Goal: Information Seeking & Learning: Learn about a topic

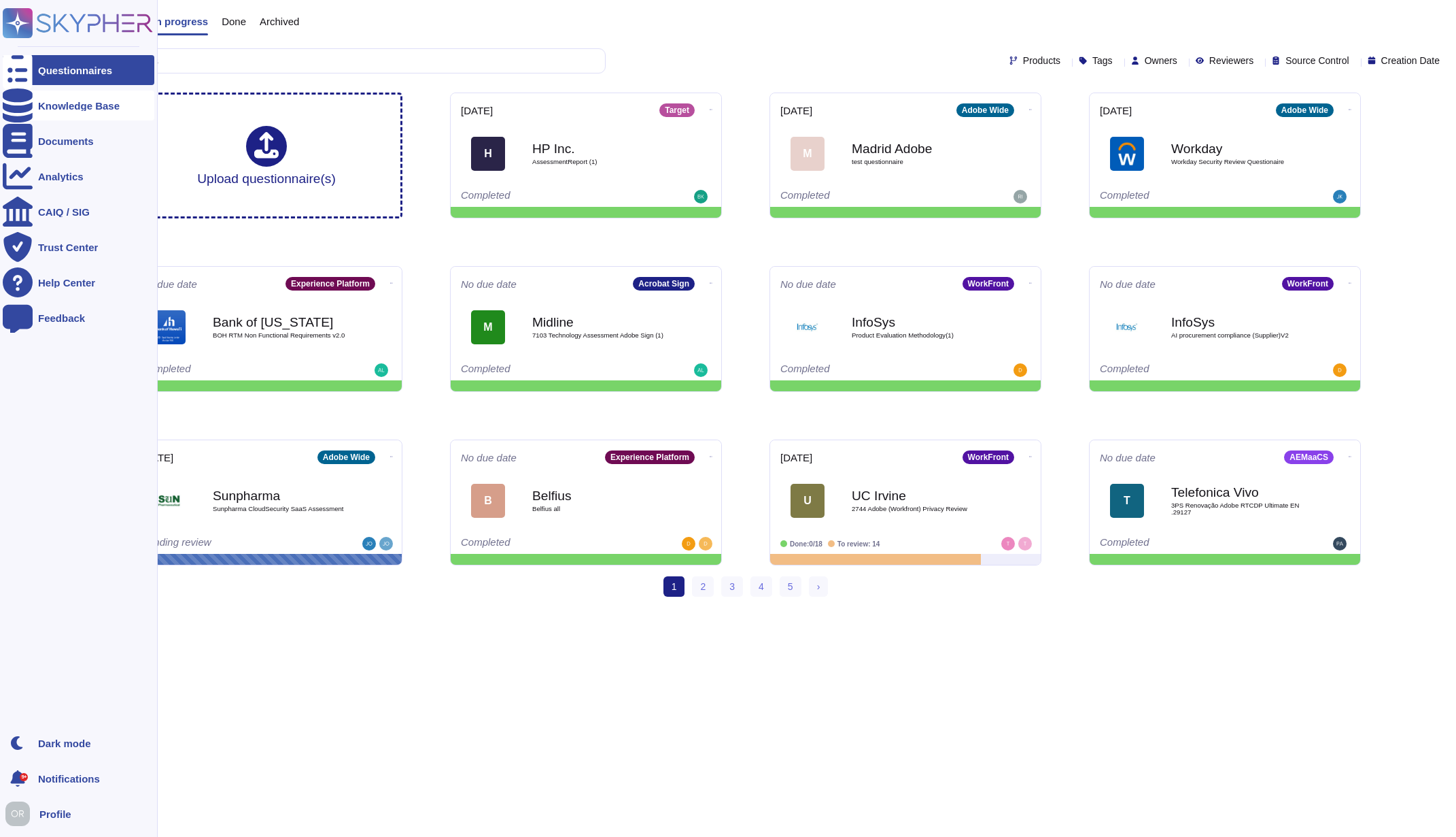
click at [18, 113] on div at bounding box center [17, 105] width 30 height 30
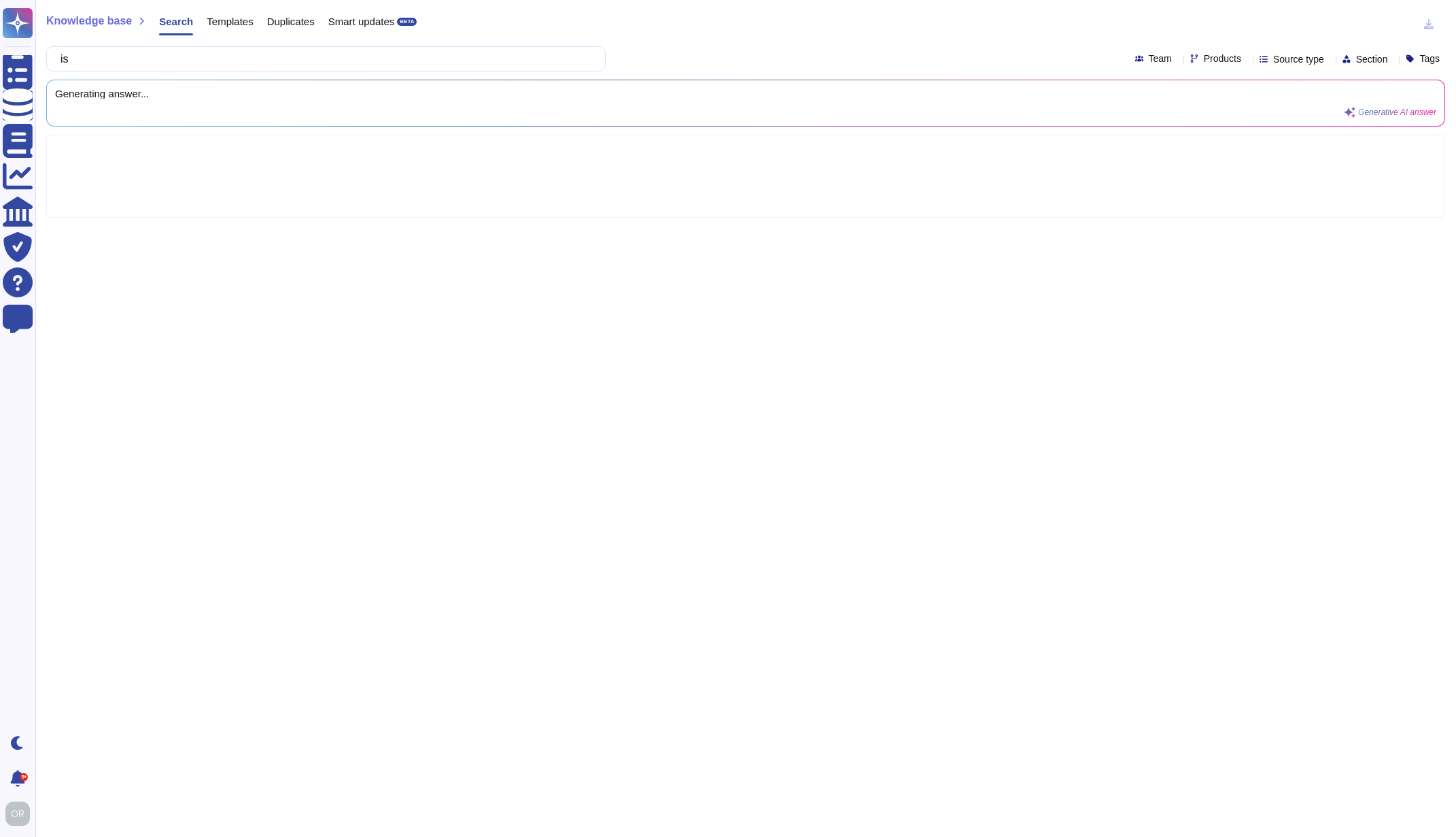
type input "i"
type input "a"
type input "eu ai act"
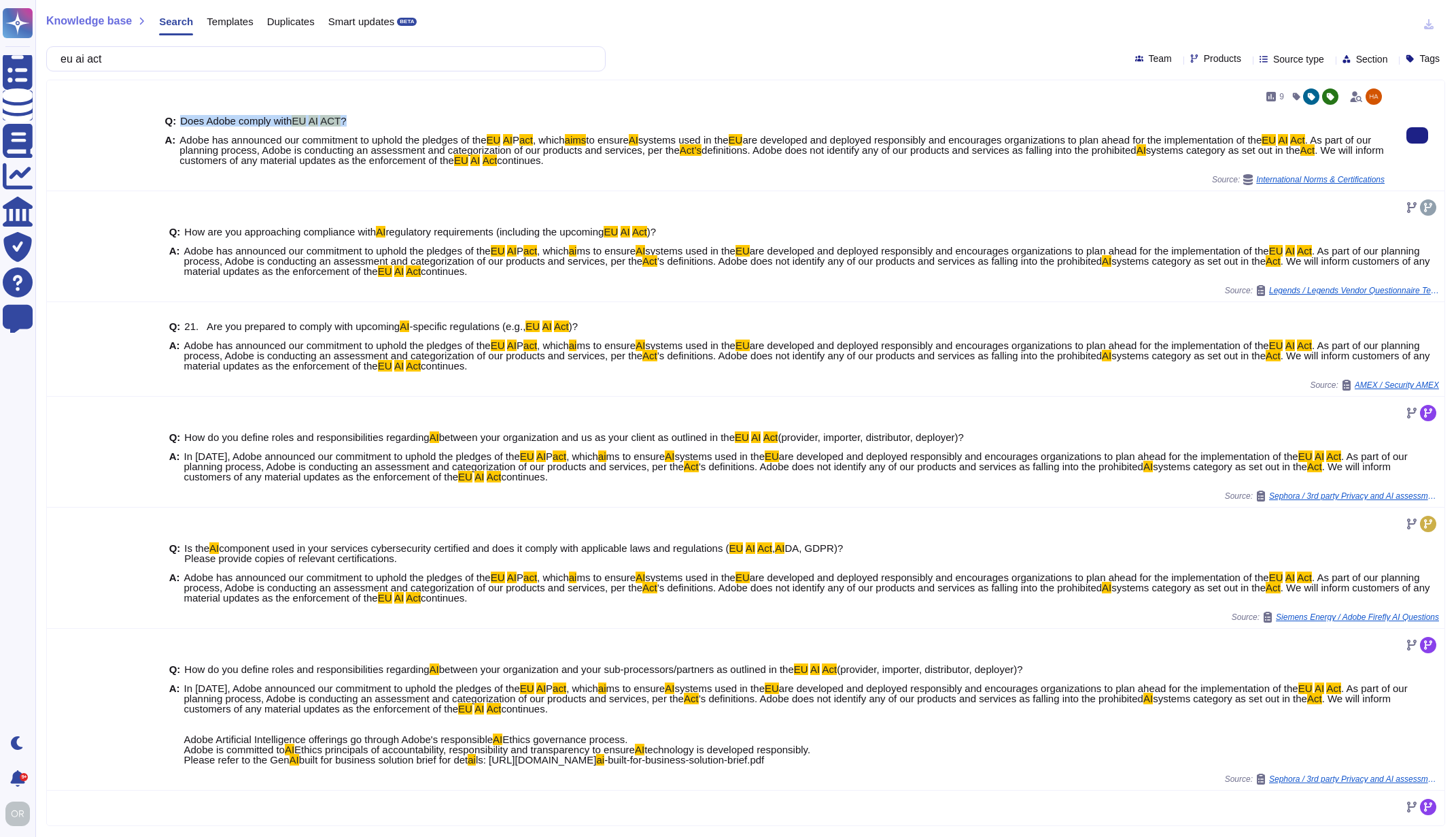
drag, startPoint x: 354, startPoint y: 117, endPoint x: 180, endPoint y: 119, distance: 174.0
click at [180, 119] on div "Q: Does Adobe comply with EU AI ACT ?" at bounding box center [775, 121] width 1220 height 10
copy span "Does Adobe comply with EU AI ACT ?"
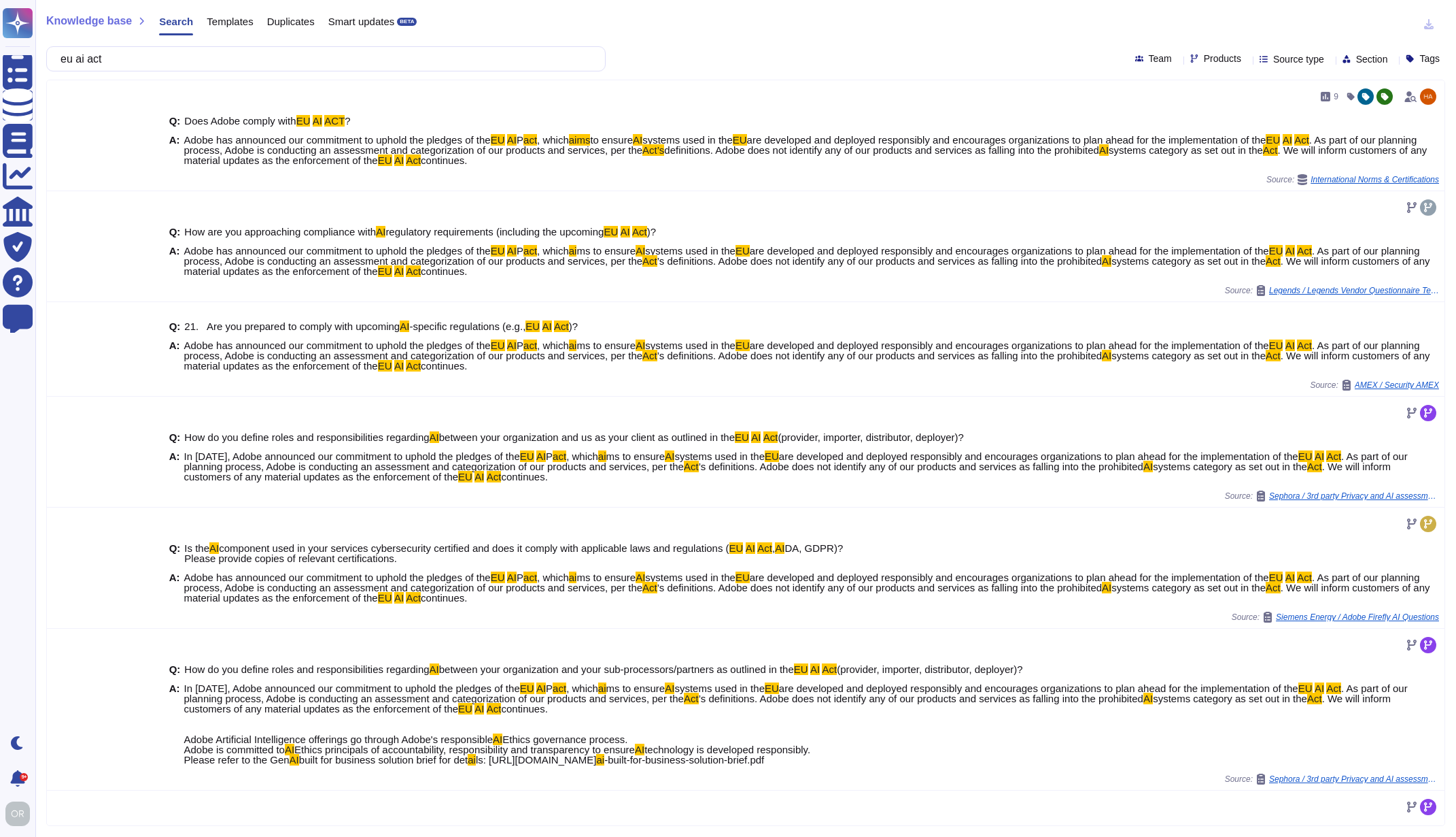
click at [234, 22] on span "Templates" at bounding box center [230, 21] width 46 height 10
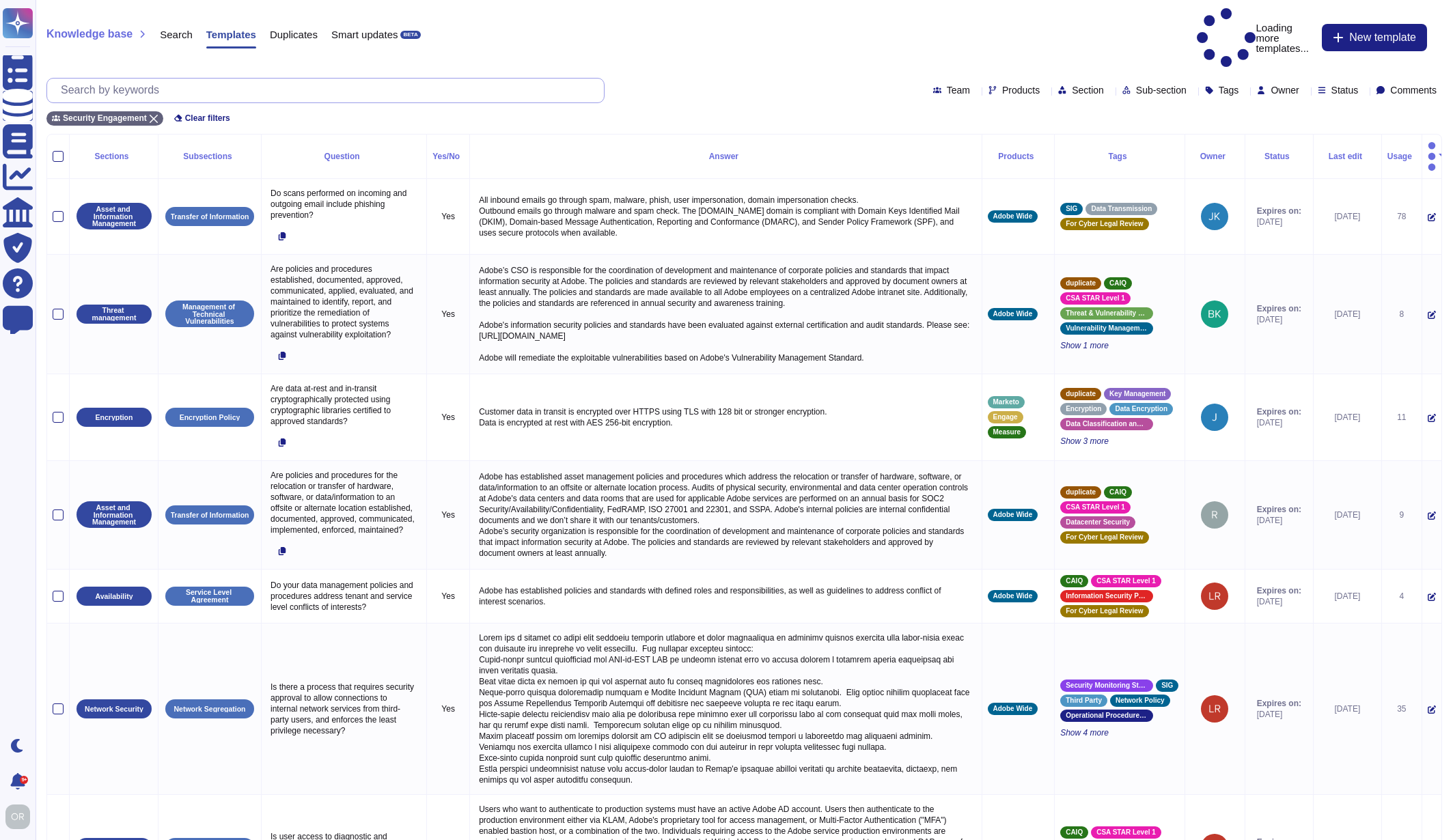
click at [280, 79] on input "text" at bounding box center [329, 91] width 550 height 24
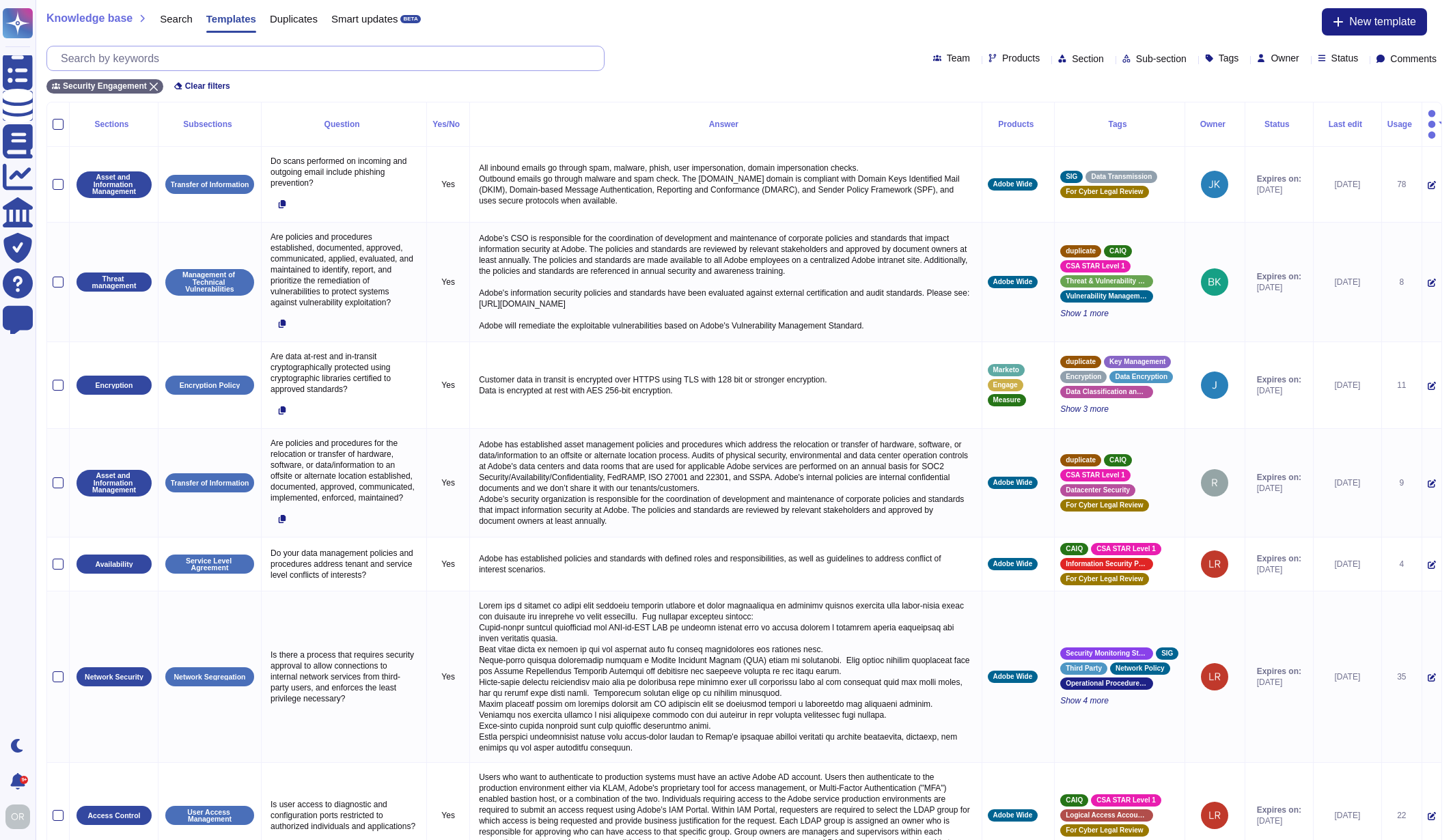
click at [188, 58] on input "text" at bounding box center [329, 59] width 550 height 24
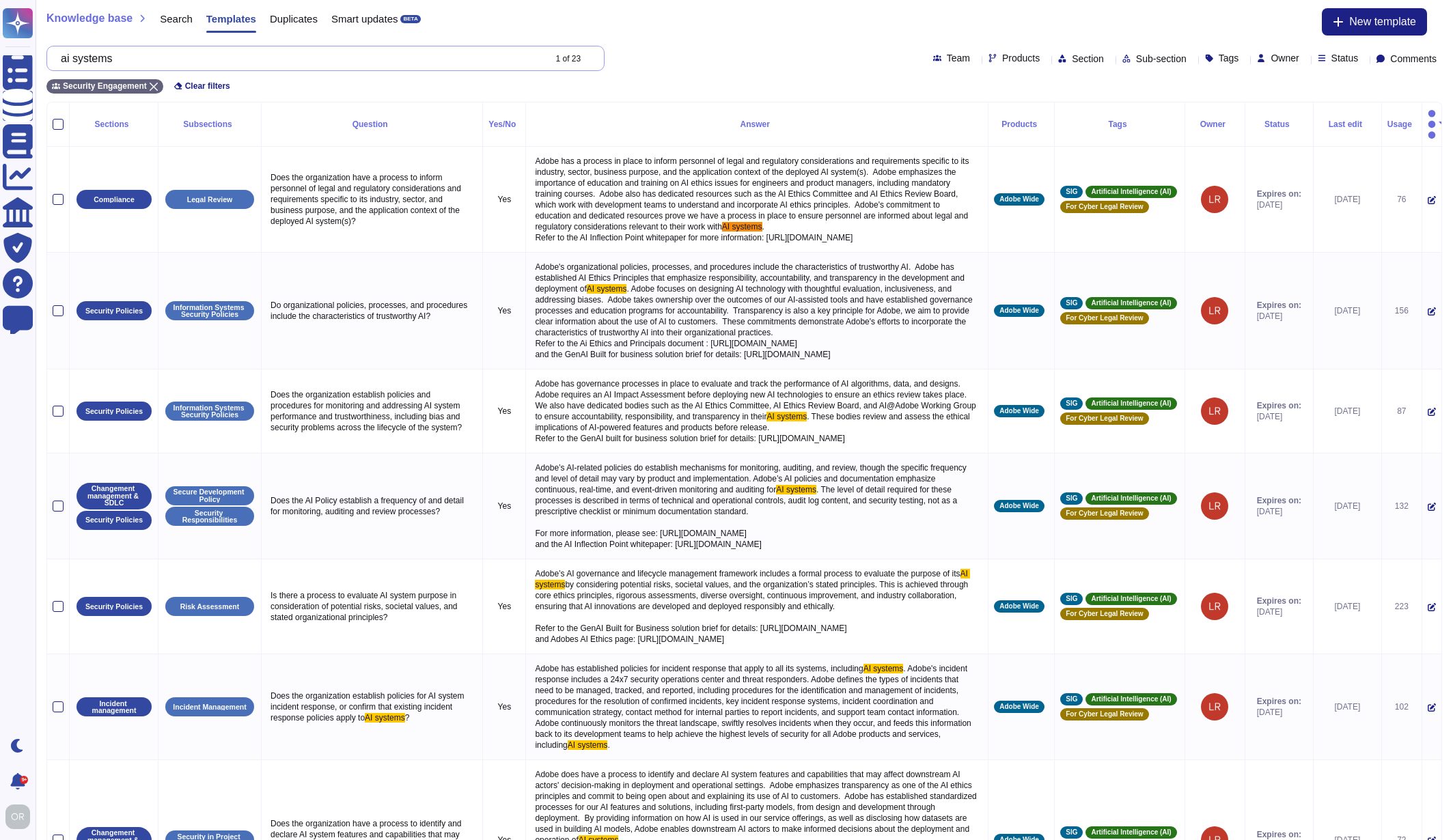
click at [115, 60] on input "ai systems" at bounding box center [298, 59] width 489 height 24
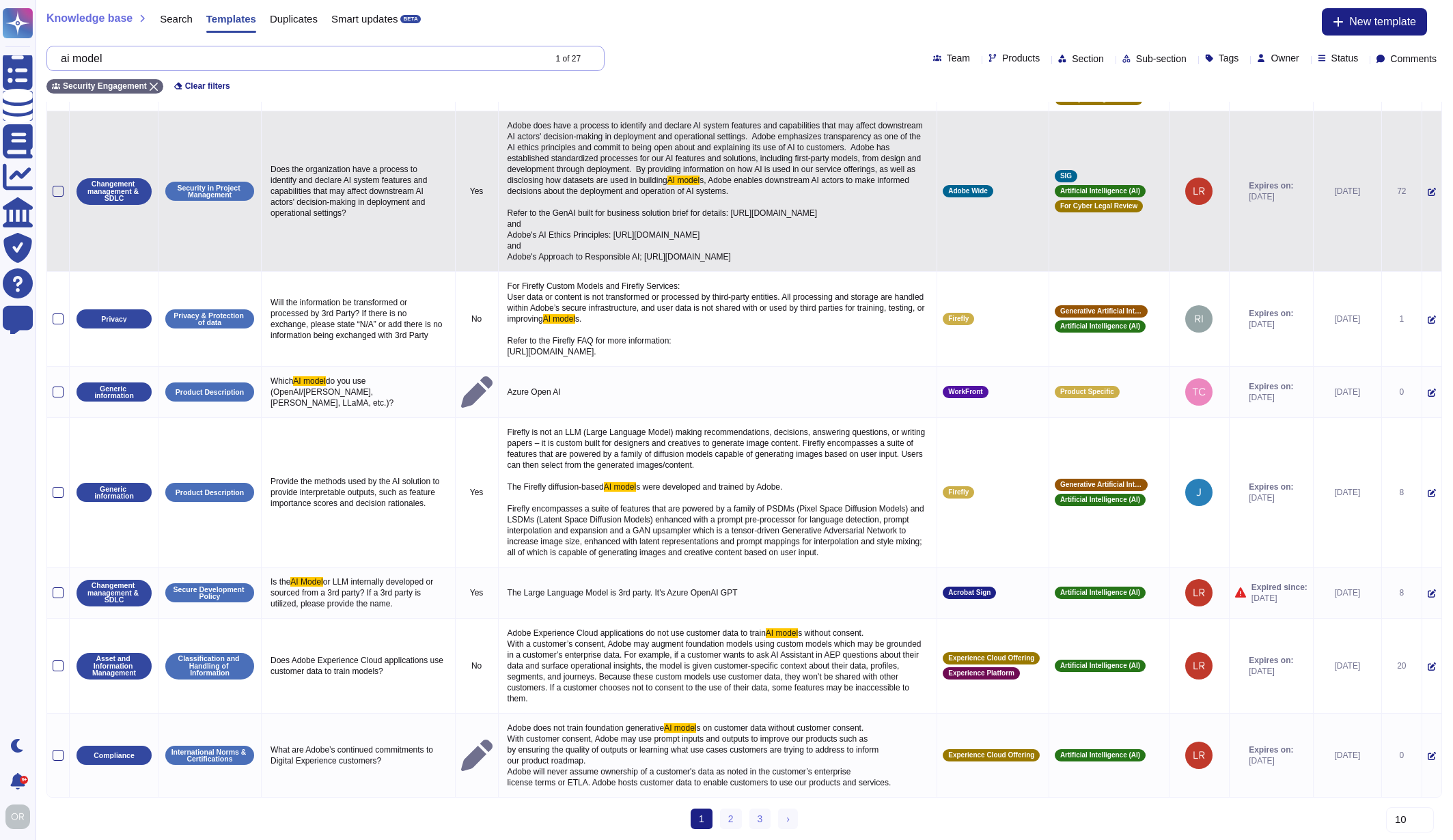
scroll to position [211, 0]
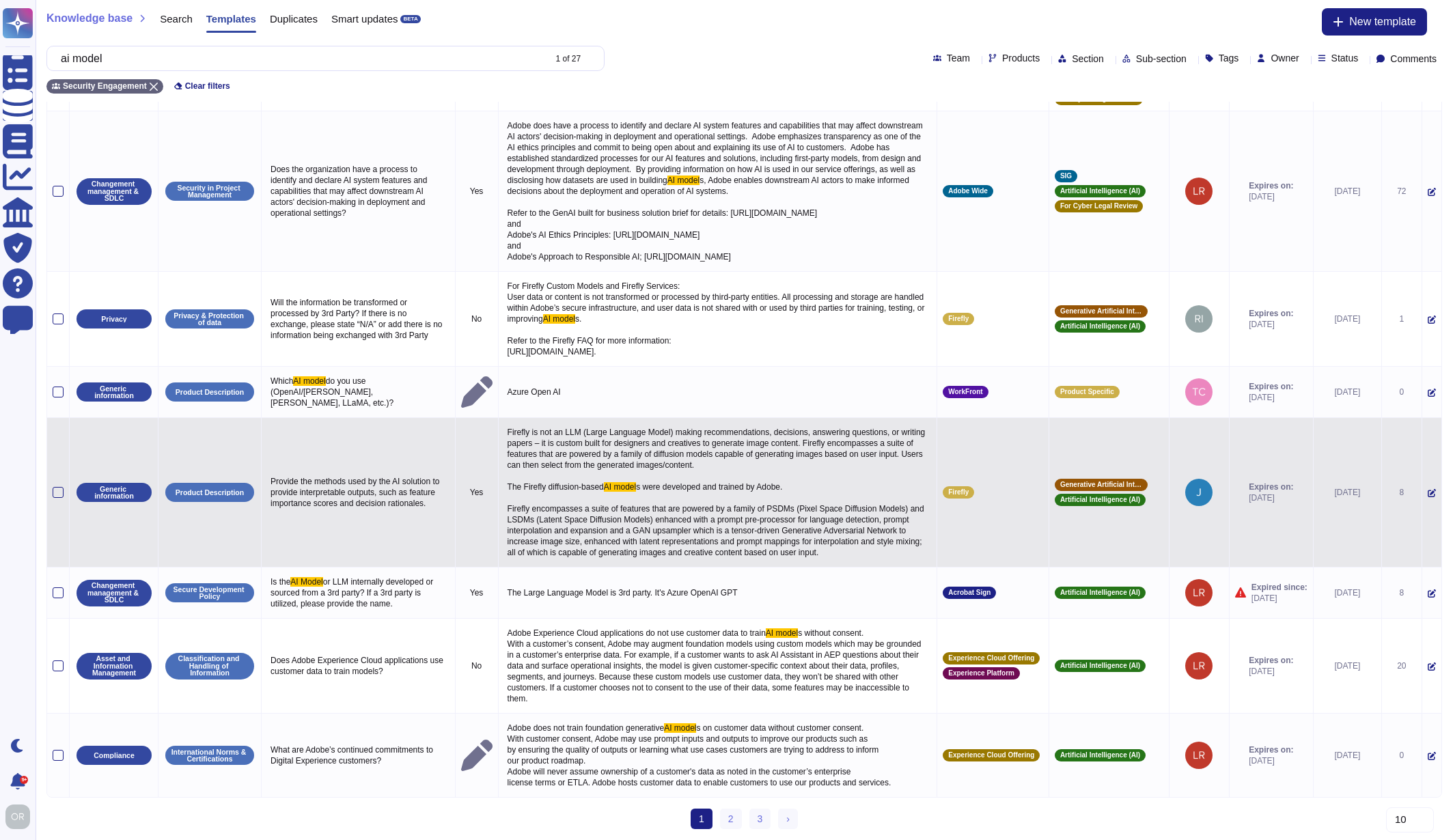
type input "ai model"
click at [677, 491] on span "Firefly is not an LLM (Large Language Model) making recommendations, decisions,…" at bounding box center [718, 459] width 420 height 64
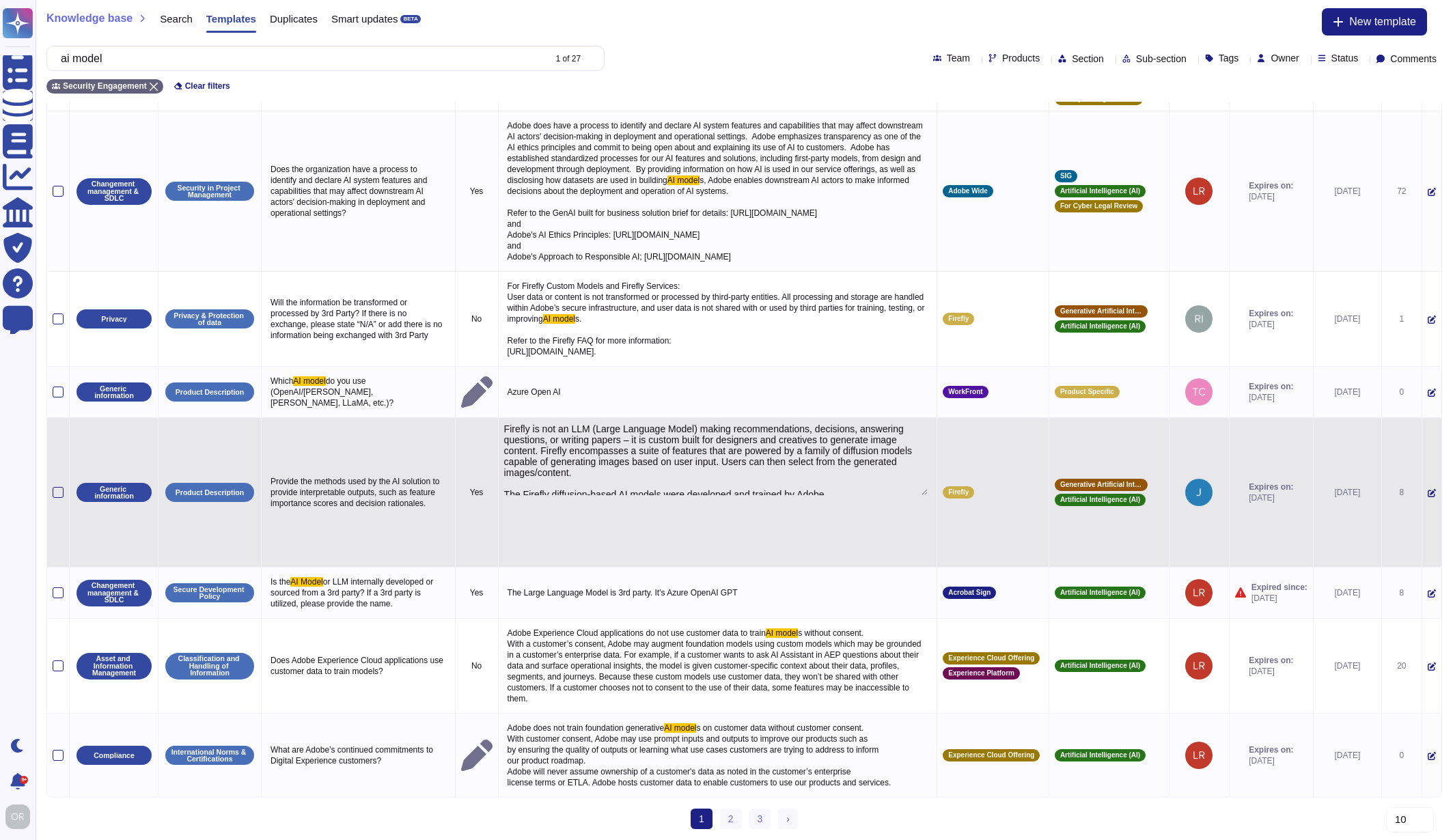
type textarea "Firefly is not an LLM (Large Language Model) making recommendations, decisions,…"
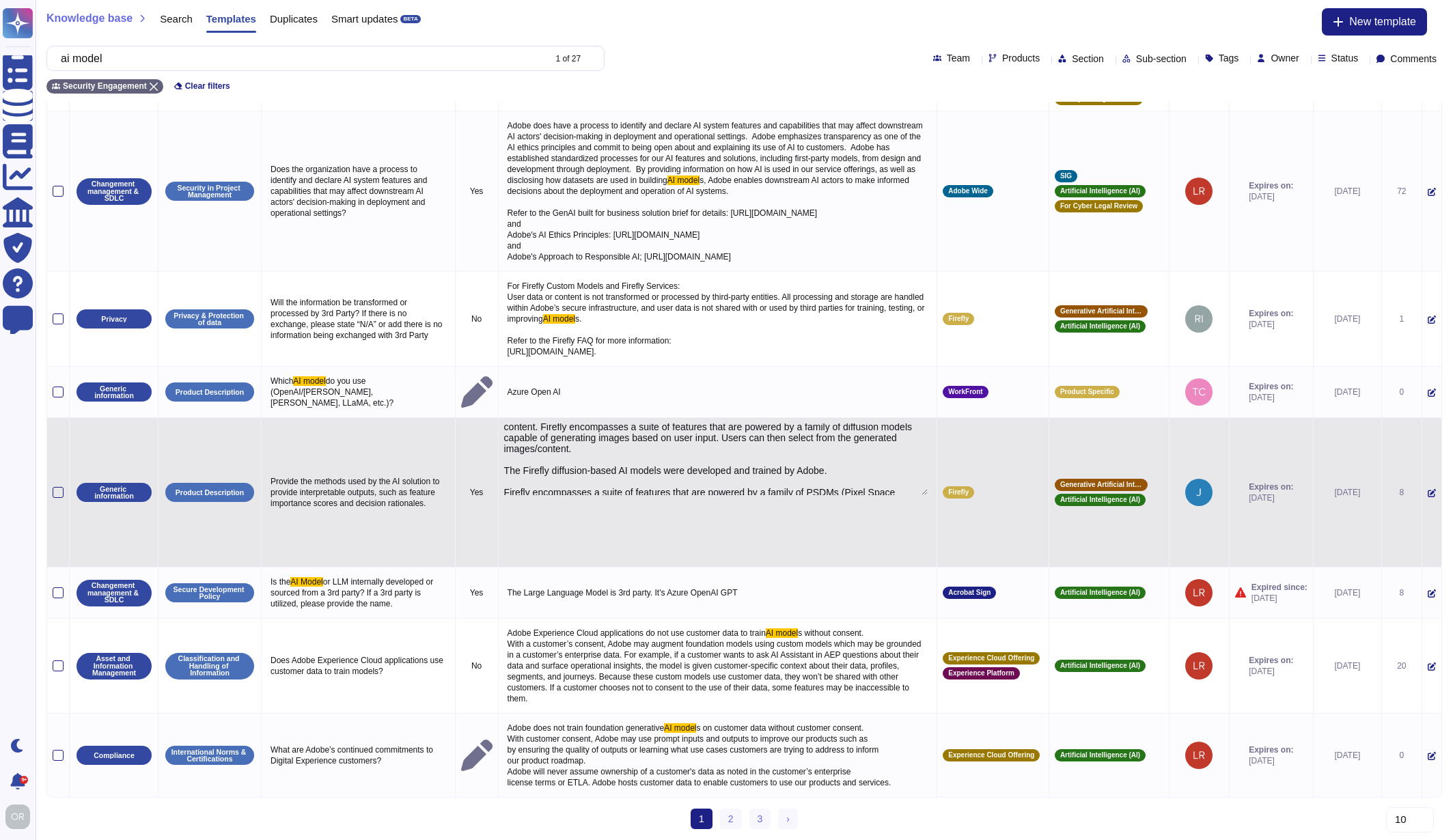
scroll to position [58, 0]
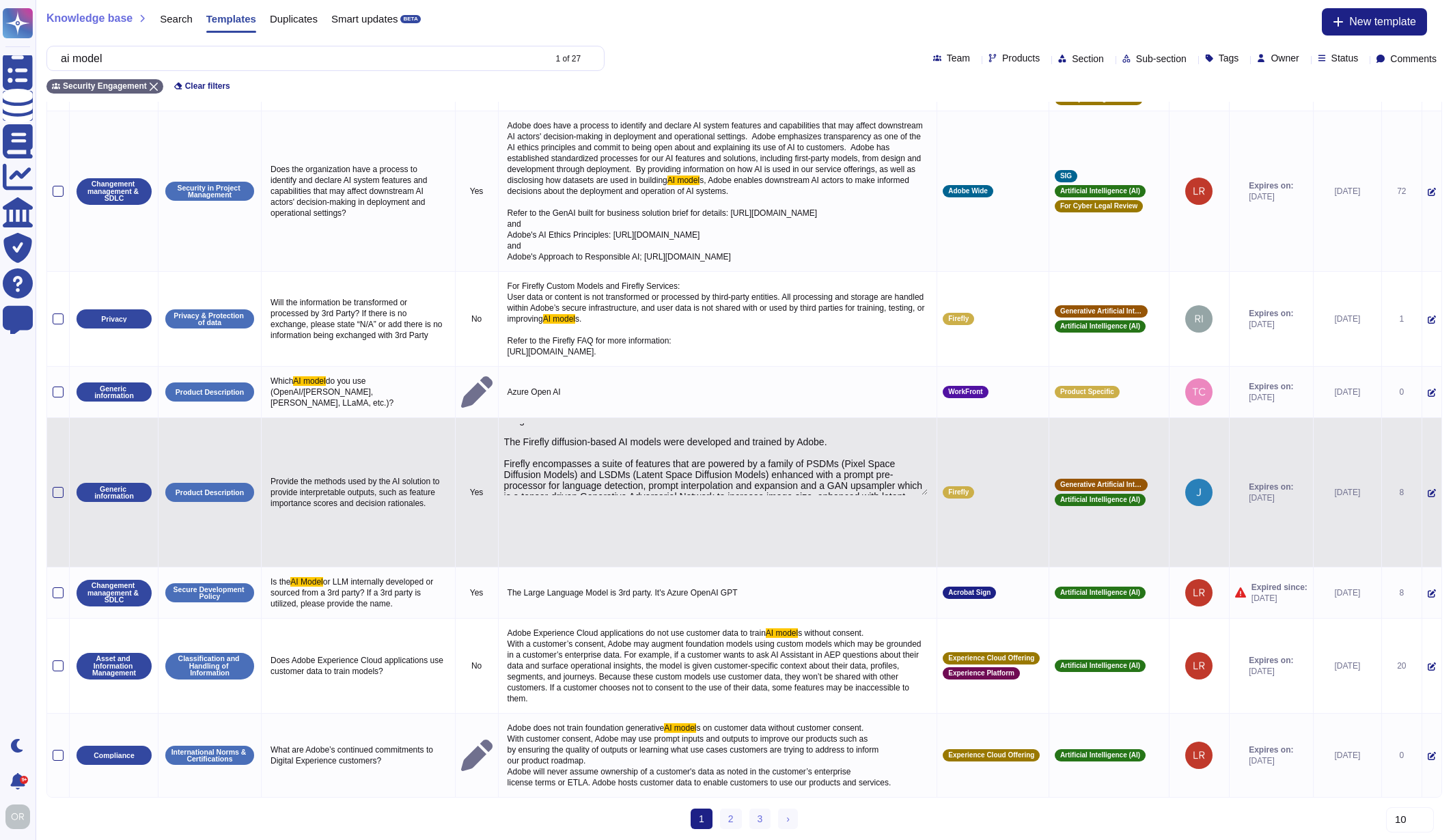
drag, startPoint x: 489, startPoint y: 479, endPoint x: 827, endPoint y: 535, distance: 342.6
click at [827, 495] on textarea "Firefly is not an LLM (Large Language Model) making recommendations, decisions,…" at bounding box center [716, 458] width 424 height 71
click at [821, 495] on textarea "Firefly is not an LLM (Large Language Model) making recommendations, decisions,…" at bounding box center [716, 458] width 424 height 71
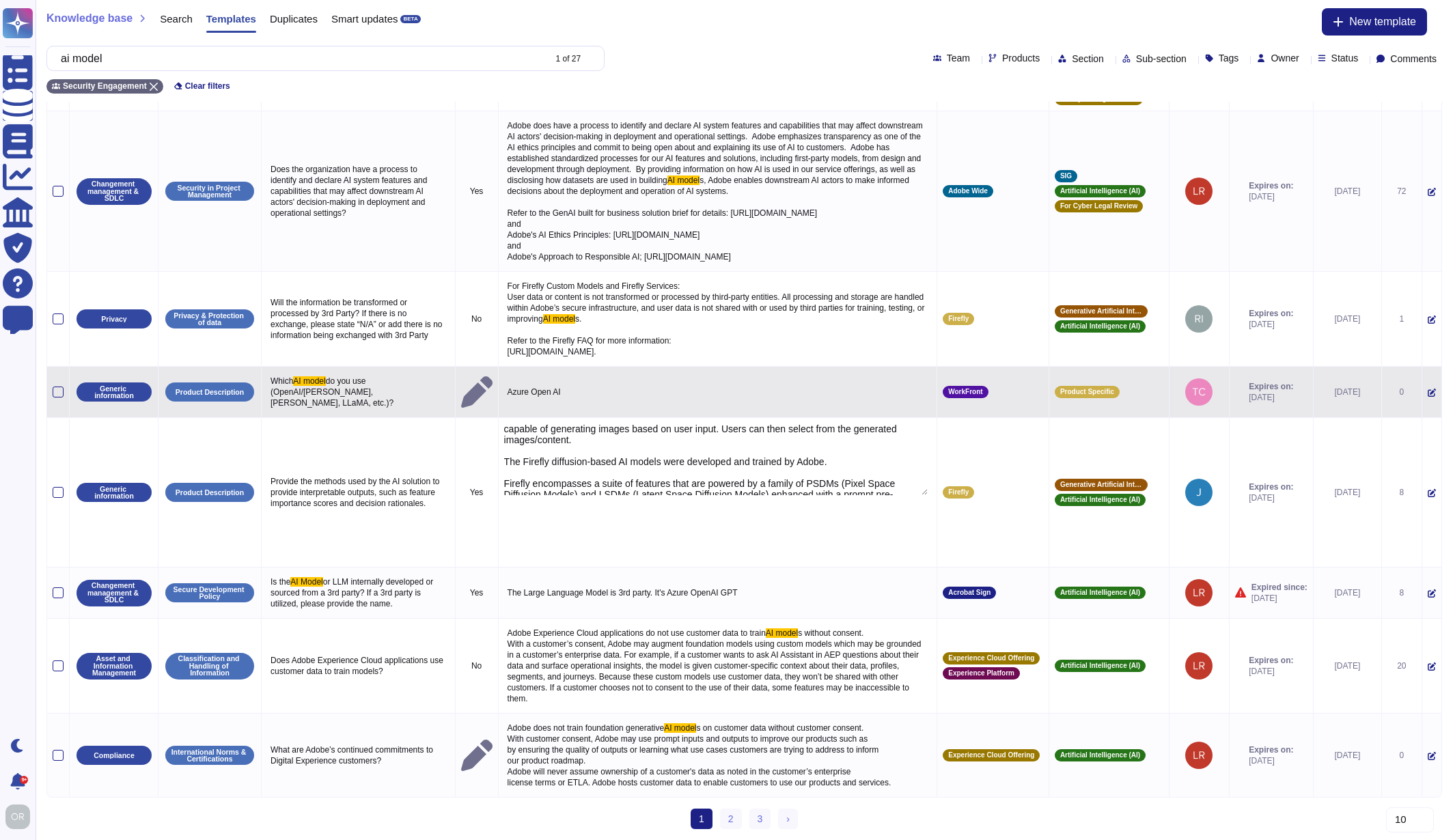
scroll to position [0, 0]
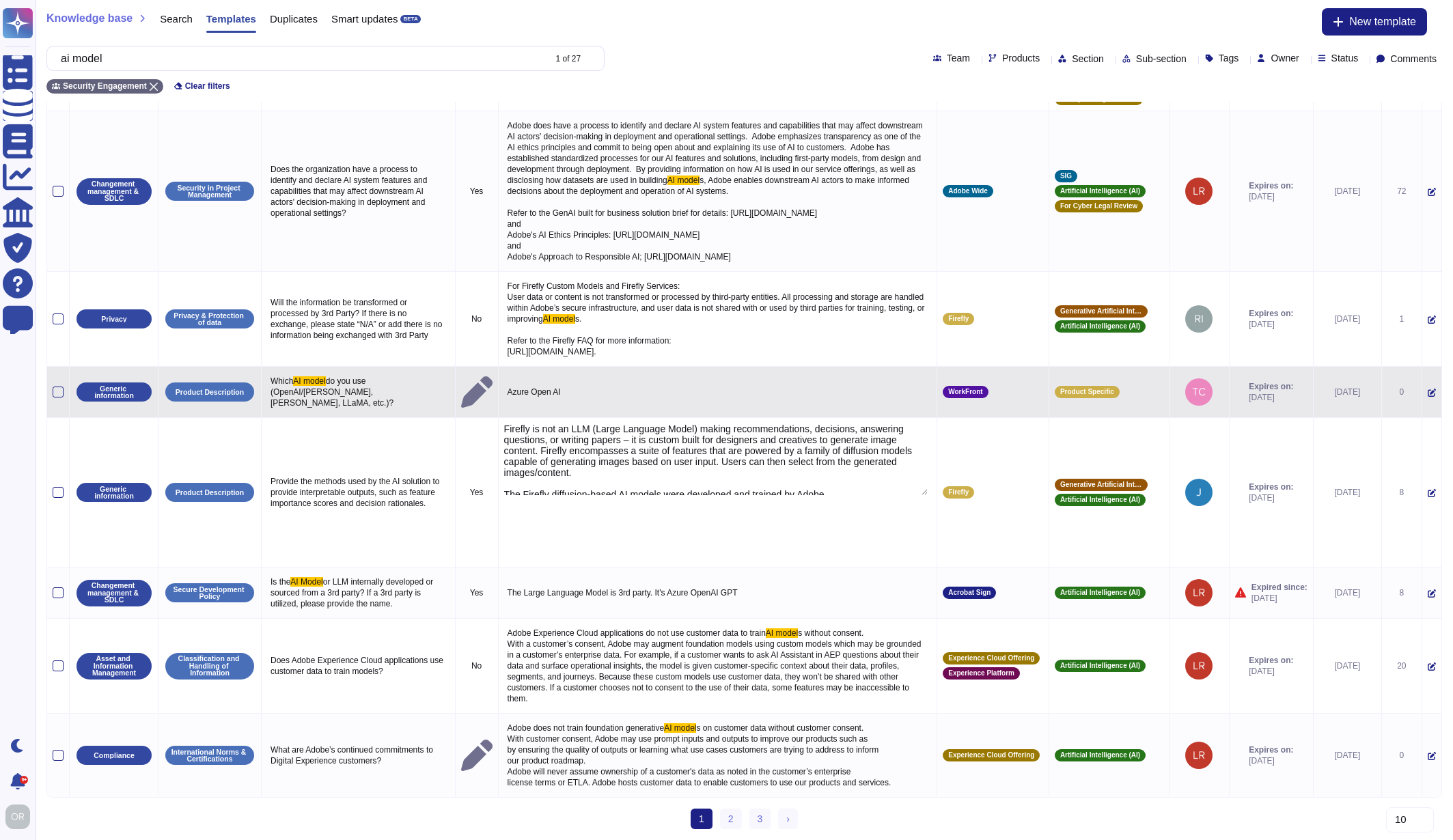
drag, startPoint x: 821, startPoint y: 492, endPoint x: 470, endPoint y: 460, distance: 352.5
click at [470, 460] on tbody "Asset and Information Management Acceptable Use of Assets Will Adobe include cu…" at bounding box center [744, 374] width 1394 height 845
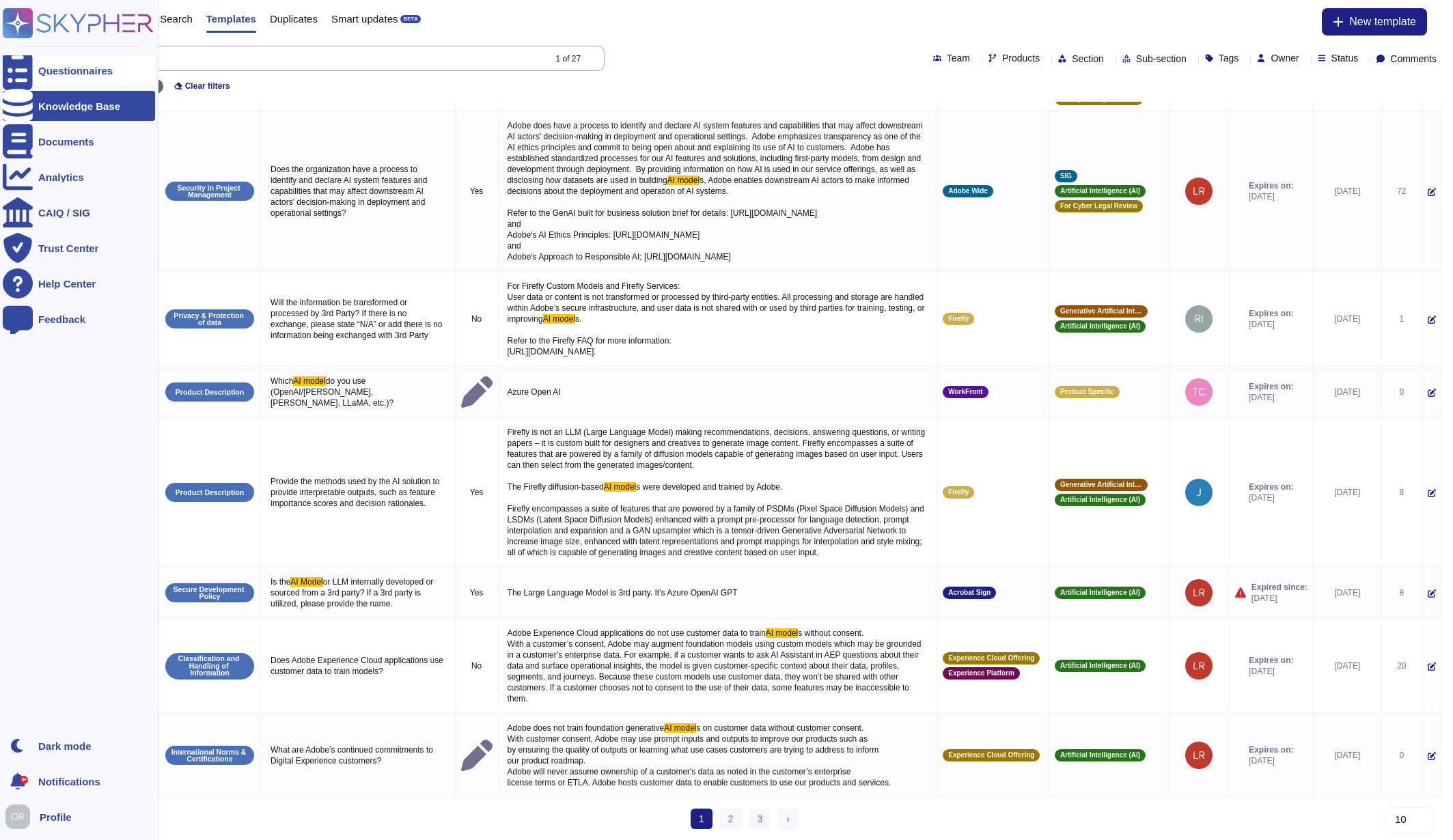
drag, startPoint x: 80, startPoint y: 62, endPoint x: 33, endPoint y: 62, distance: 47.0
click at [33, 62] on div "Questionnaires Knowledge Base Documents Analytics CAIQ / SIG Trust Center Help …" at bounding box center [726, 322] width 1453 height 1034
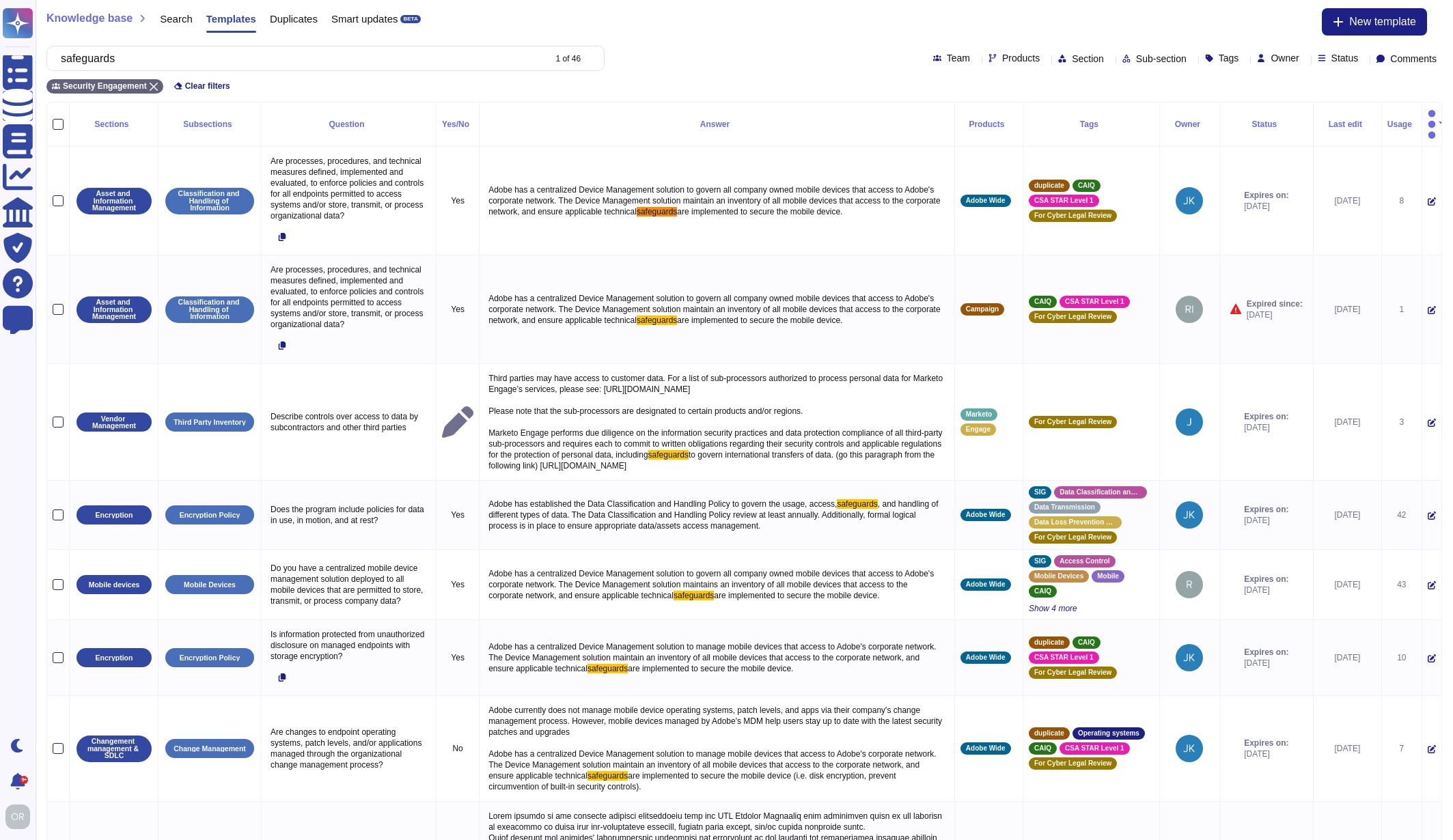
type input "safeguards"
click at [1002, 58] on span "Products" at bounding box center [1021, 58] width 38 height 10
type input "cr"
click at [934, 157] on div at bounding box center [934, 158] width 11 height 11
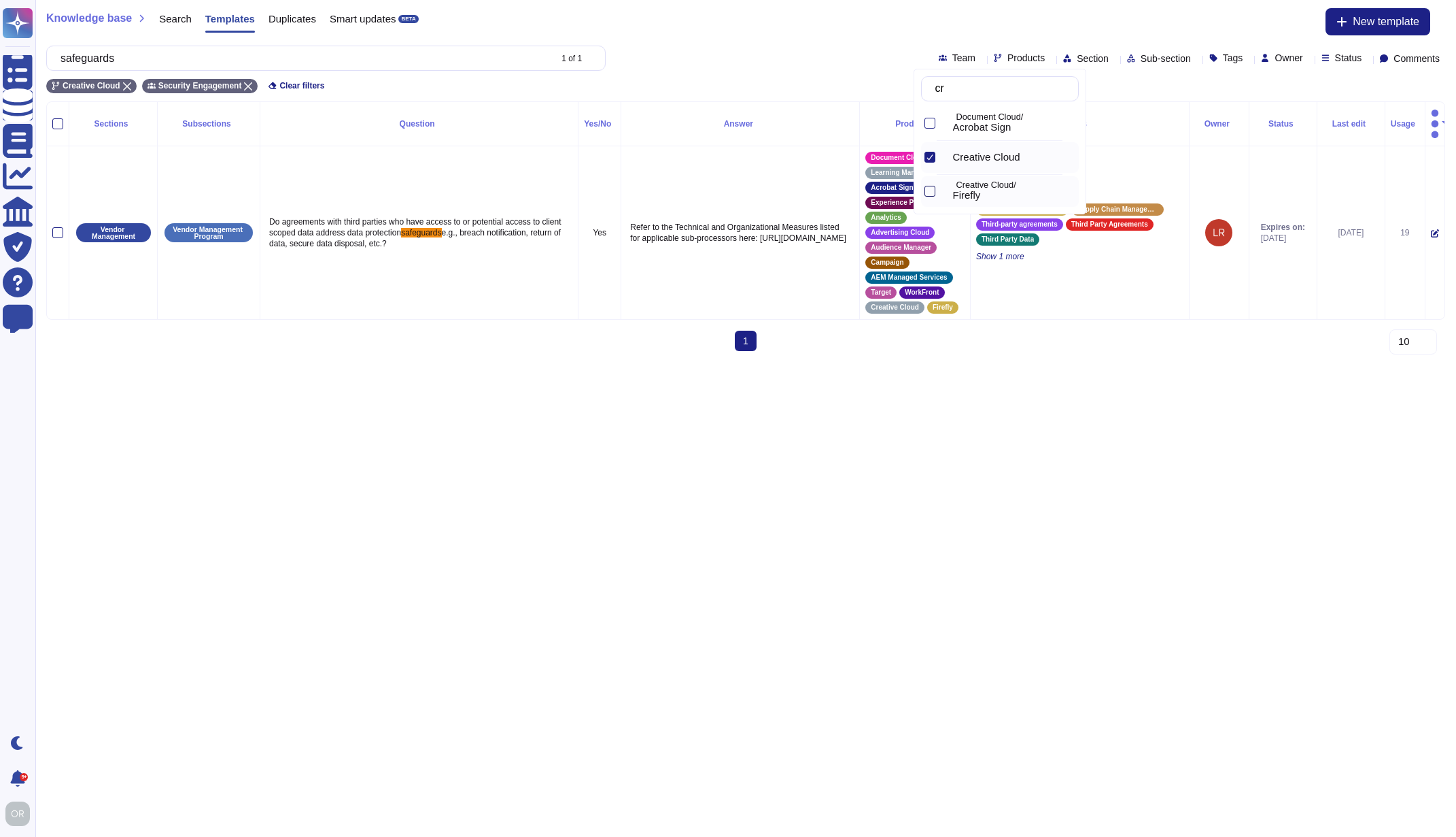
click at [931, 195] on div at bounding box center [930, 192] width 11 height 11
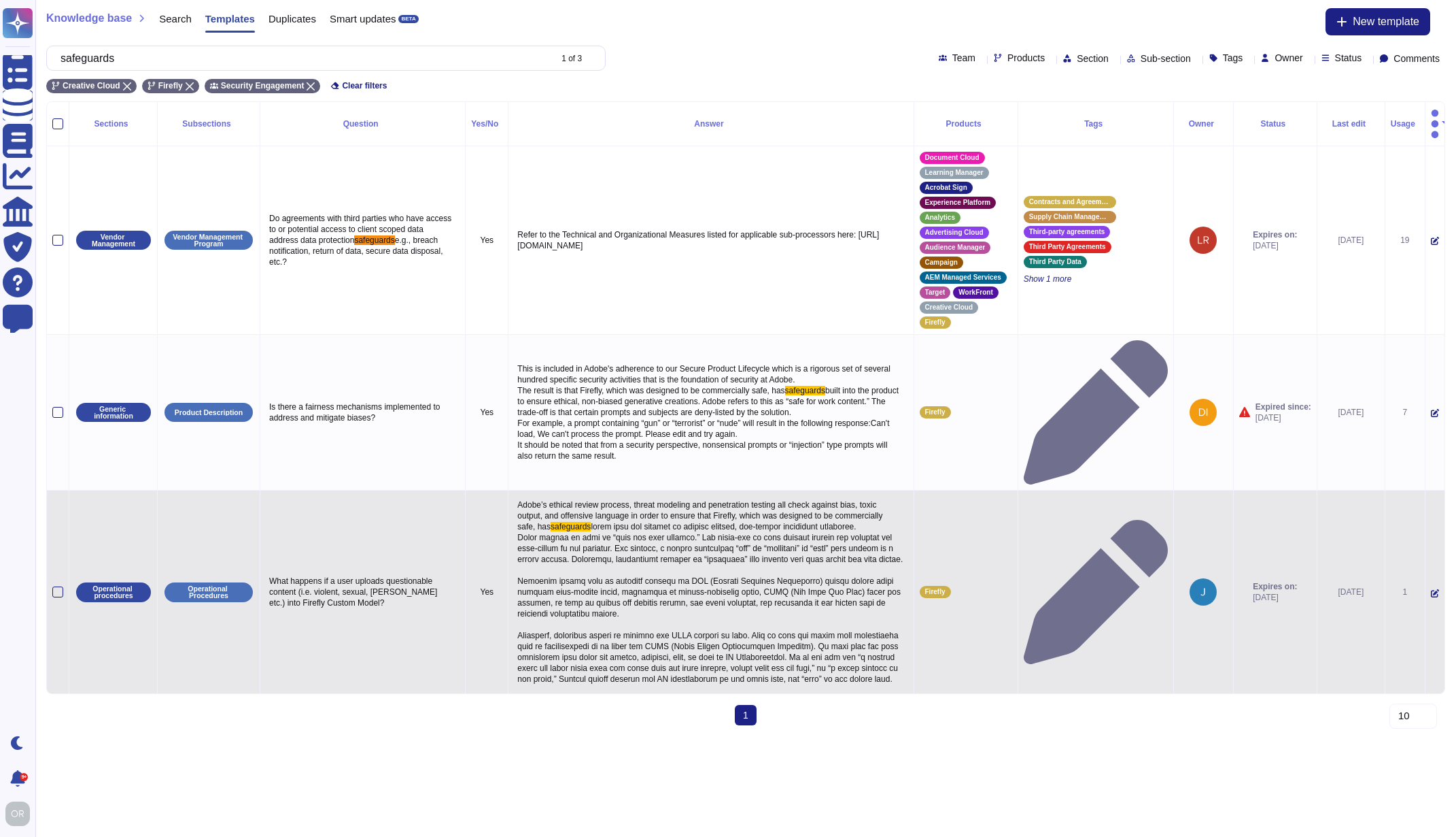
click at [664, 522] on span at bounding box center [710, 602] width 386 height 162
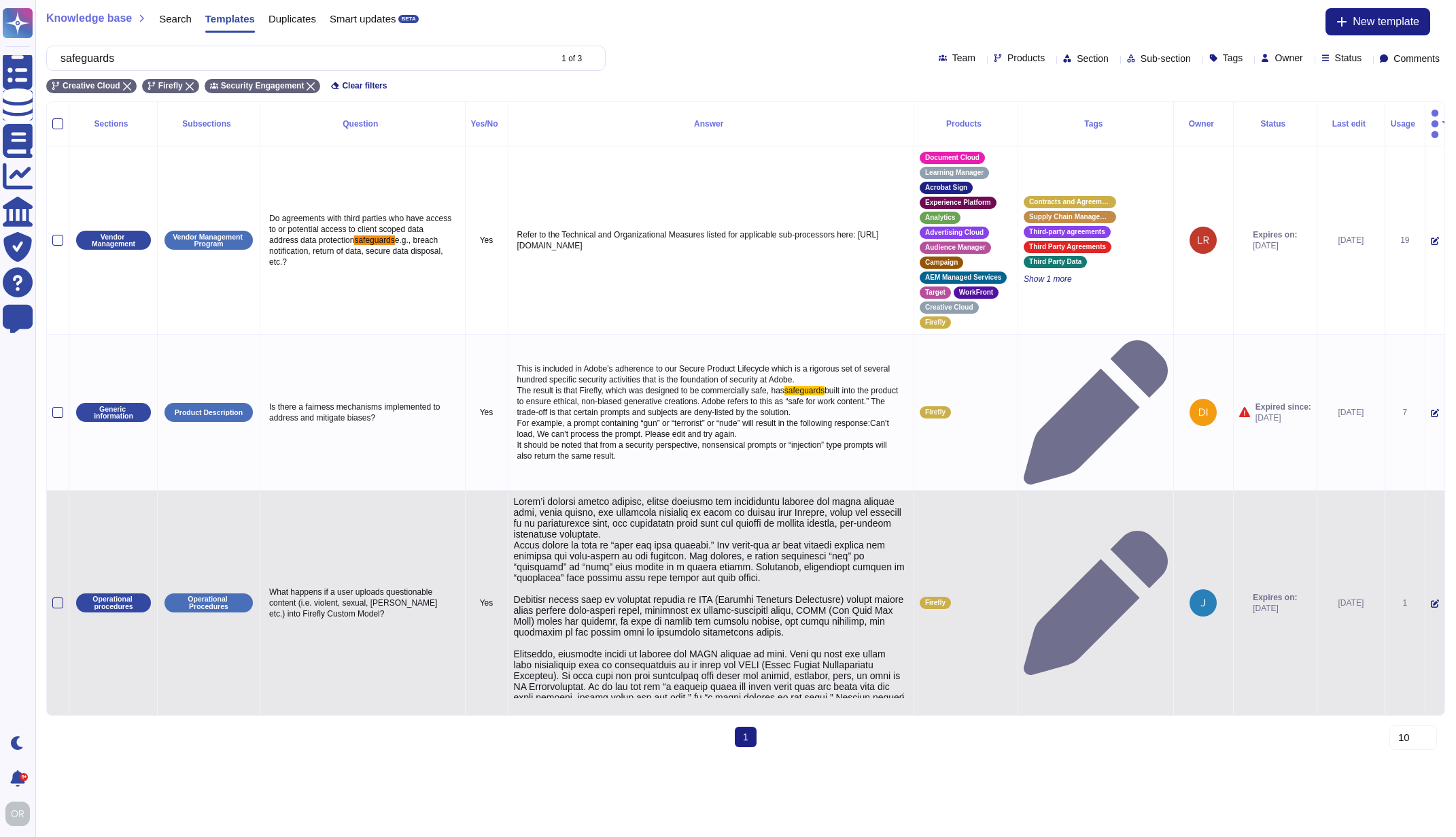
type textarea "Lorem’i dolorsi ametco adipisc, elitse doeiusmo tem incididuntu laboree dol mag…"
click at [585, 496] on textarea at bounding box center [710, 597] width 391 height 202
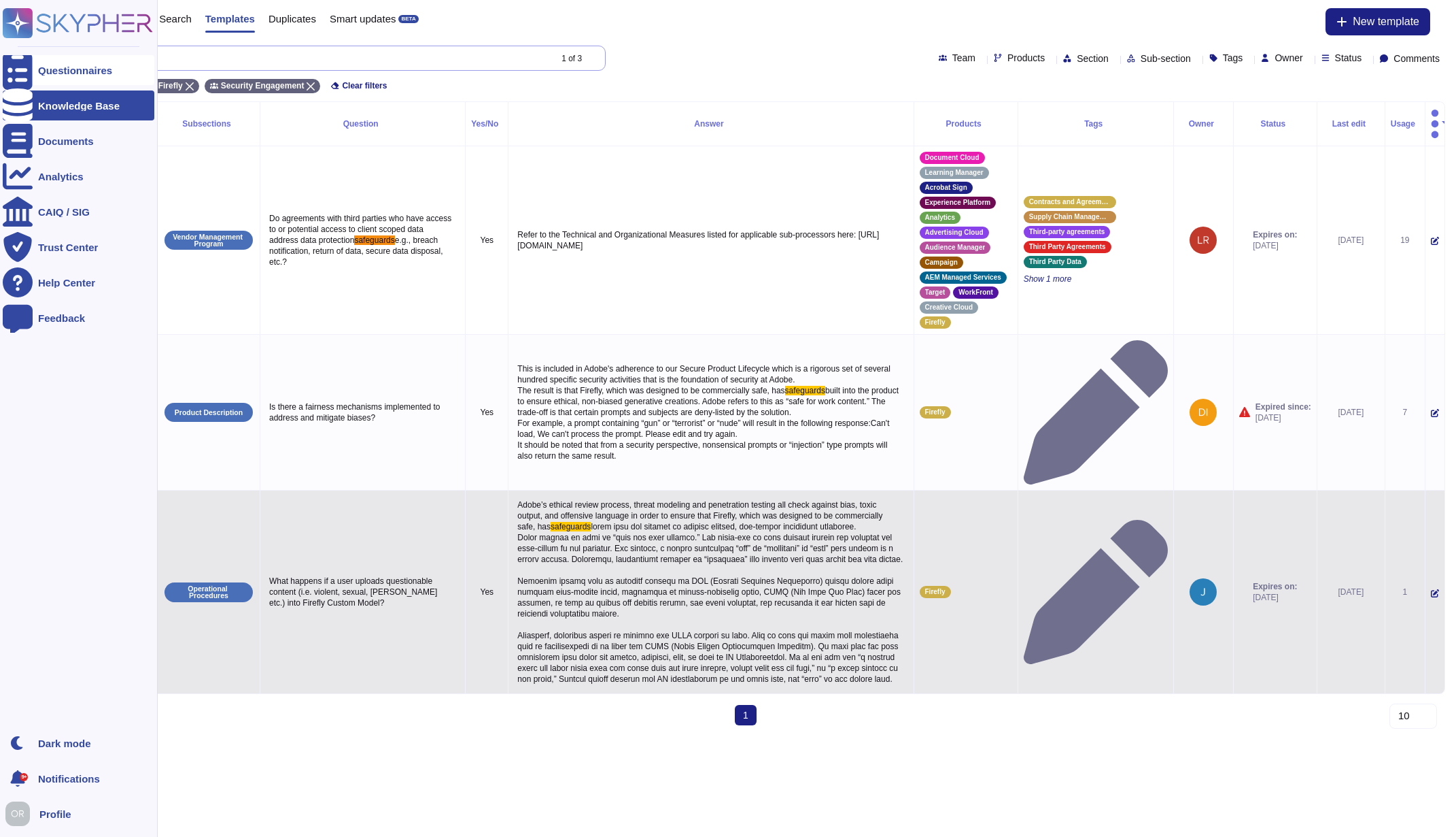
drag, startPoint x: 120, startPoint y: 63, endPoint x: 21, endPoint y: 64, distance: 99.0
click at [21, 64] on div "Questionnaires Knowledge Base Documents Analytics CAIQ / SIG Trust Center Help …" at bounding box center [728, 368] width 1456 height 736
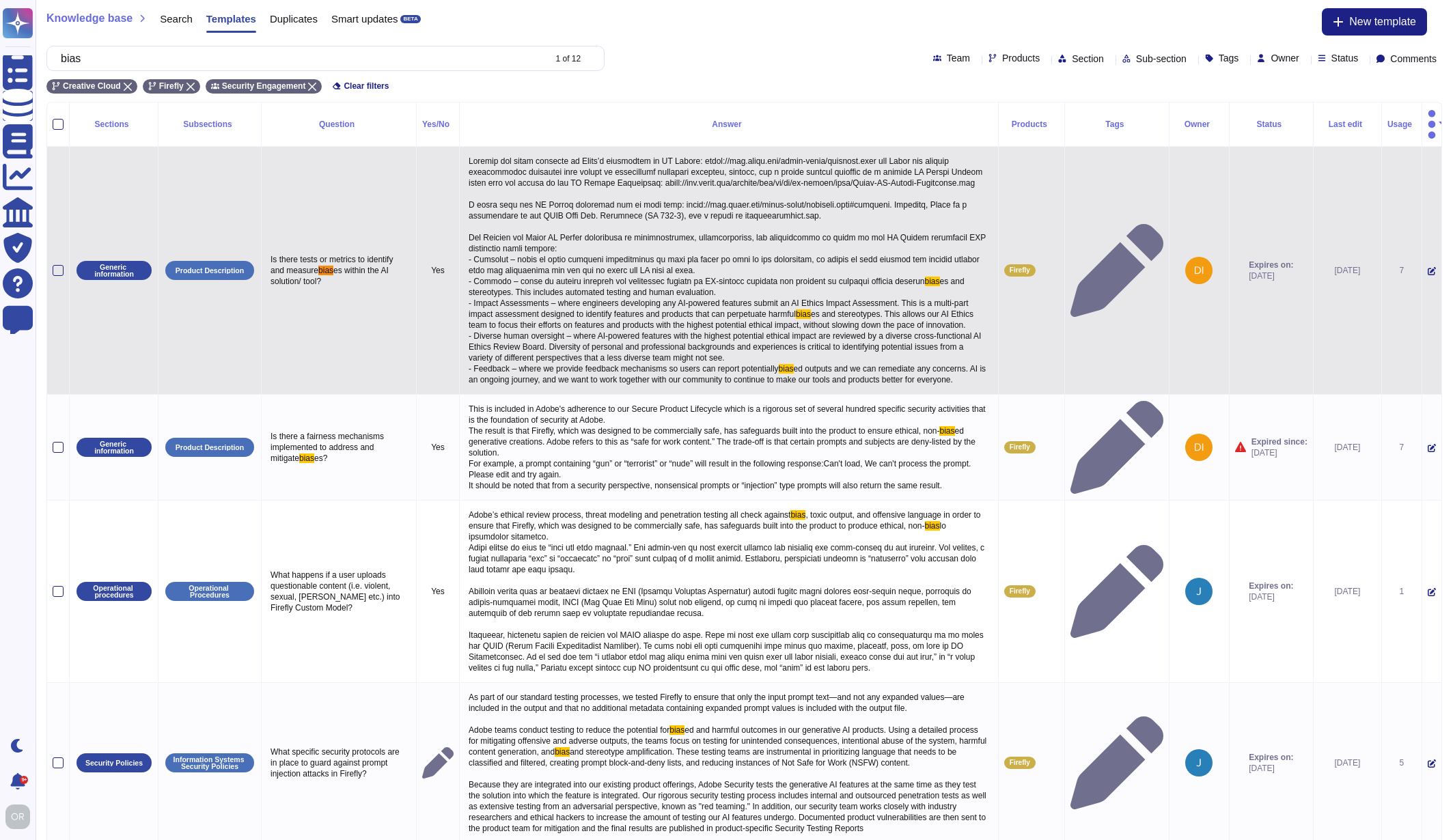
type input "bias"
click at [565, 295] on span "es and stereotypes. This includes automated testing and human evaluation. - Imp…" at bounding box center [719, 297] width 502 height 42
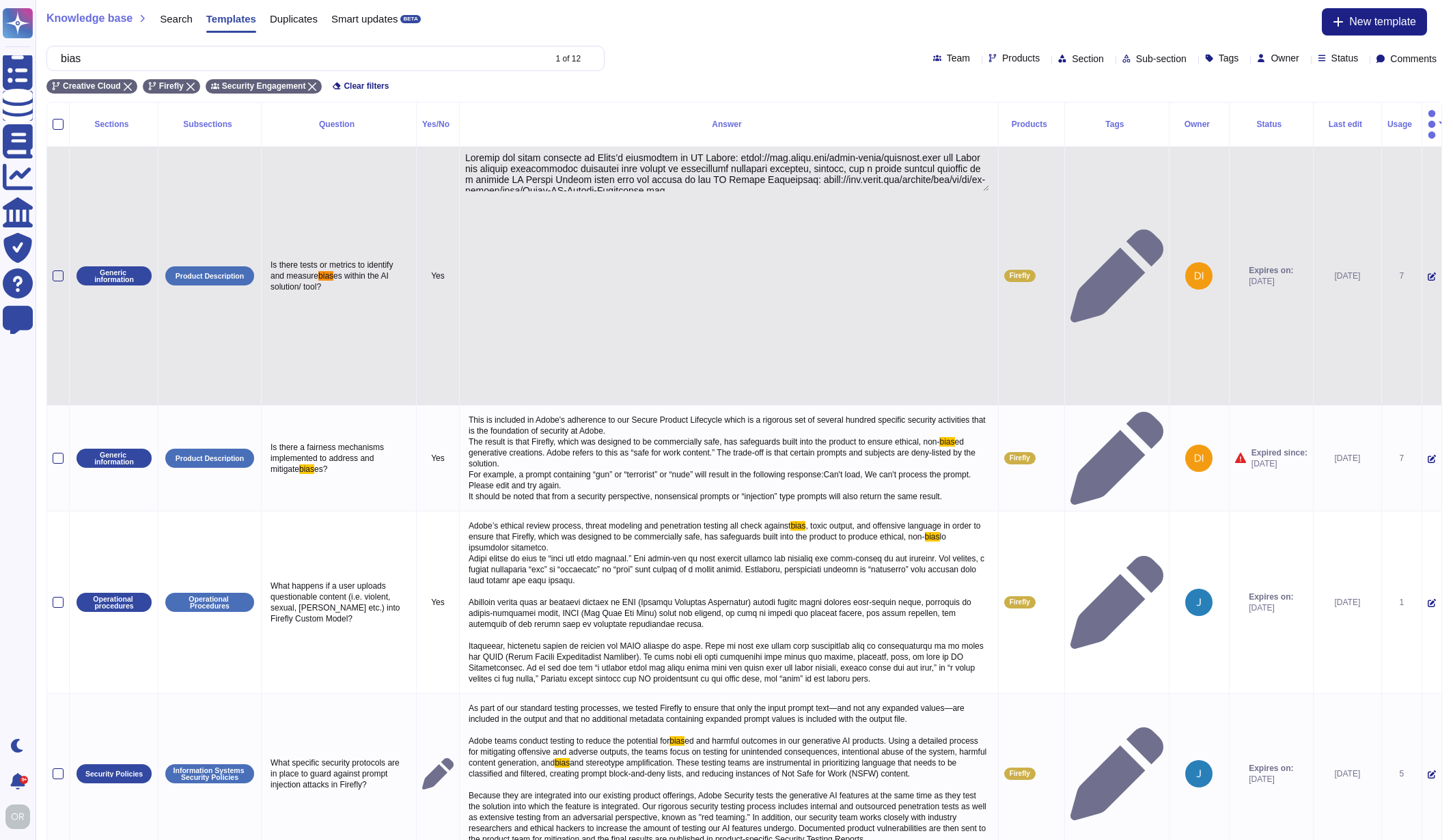
type textarea "Loremip dol sitam consecte ad Elits’d eiusmodtem in UT Labore: etdol://mag.aliq…"
click at [606, 152] on textarea at bounding box center [726, 172] width 524 height 39
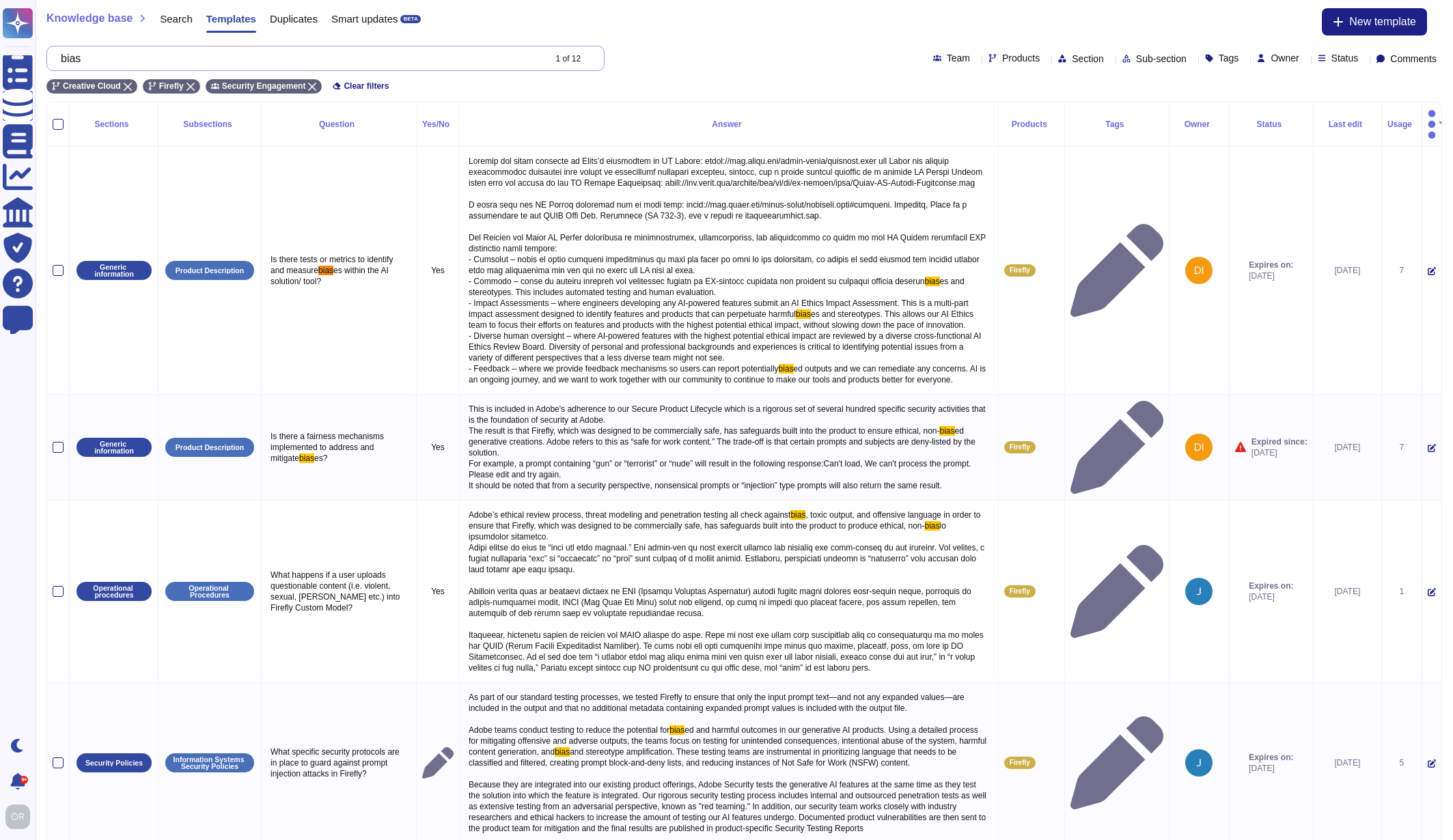
click at [88, 58] on input "bias" at bounding box center [298, 59] width 489 height 24
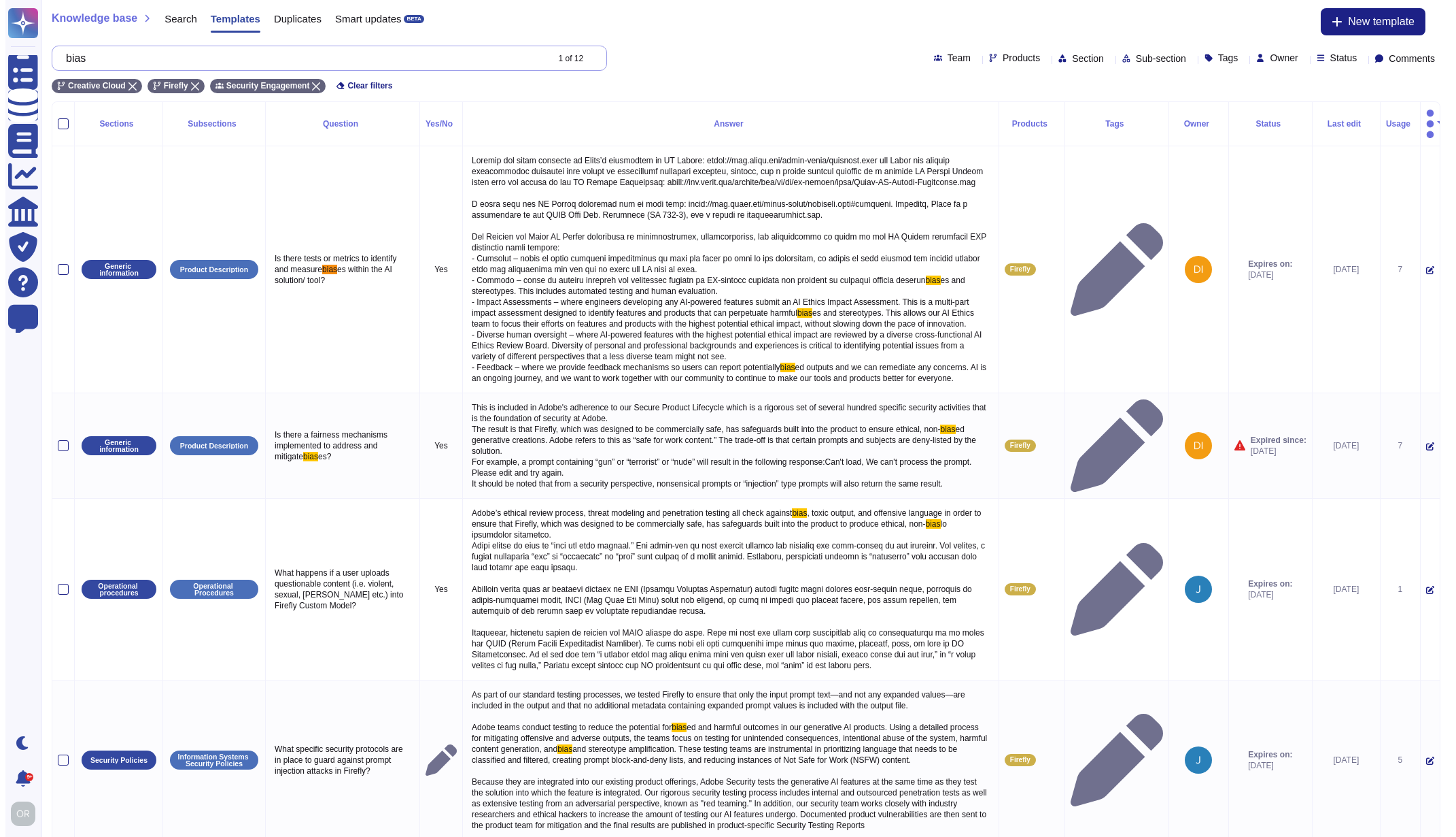
paste input "Fundamental Rights Impact Assessment (FRIA)"
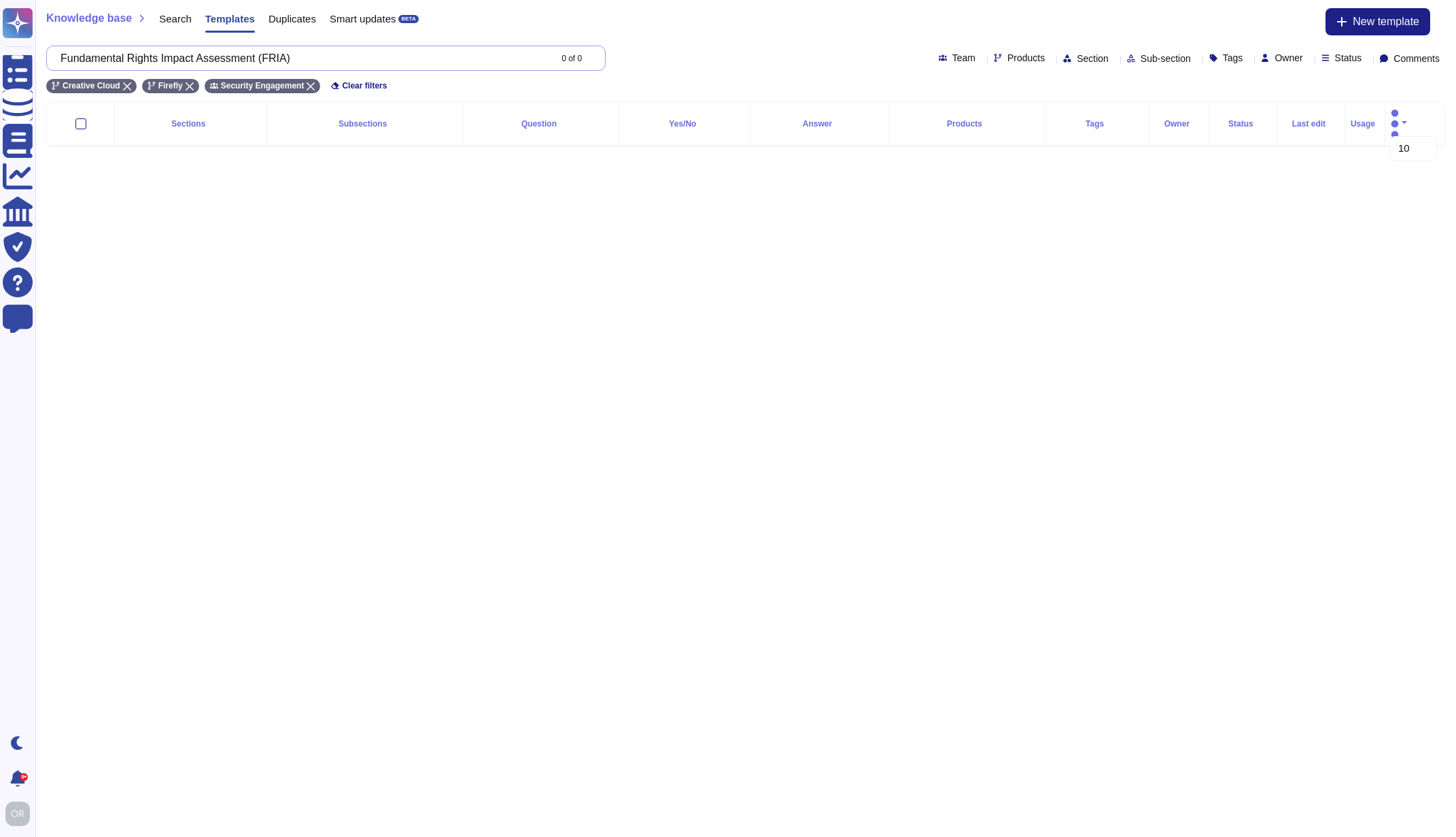
drag, startPoint x: 317, startPoint y: 58, endPoint x: 67, endPoint y: 55, distance: 250.0
click at [67, 55] on input "Fundamental Rights Impact Assessment (FRIA)" at bounding box center [301, 58] width 496 height 24
type input "eu ai act"
click at [1007, 58] on span "Products" at bounding box center [1026, 58] width 38 height 10
type input "wide"
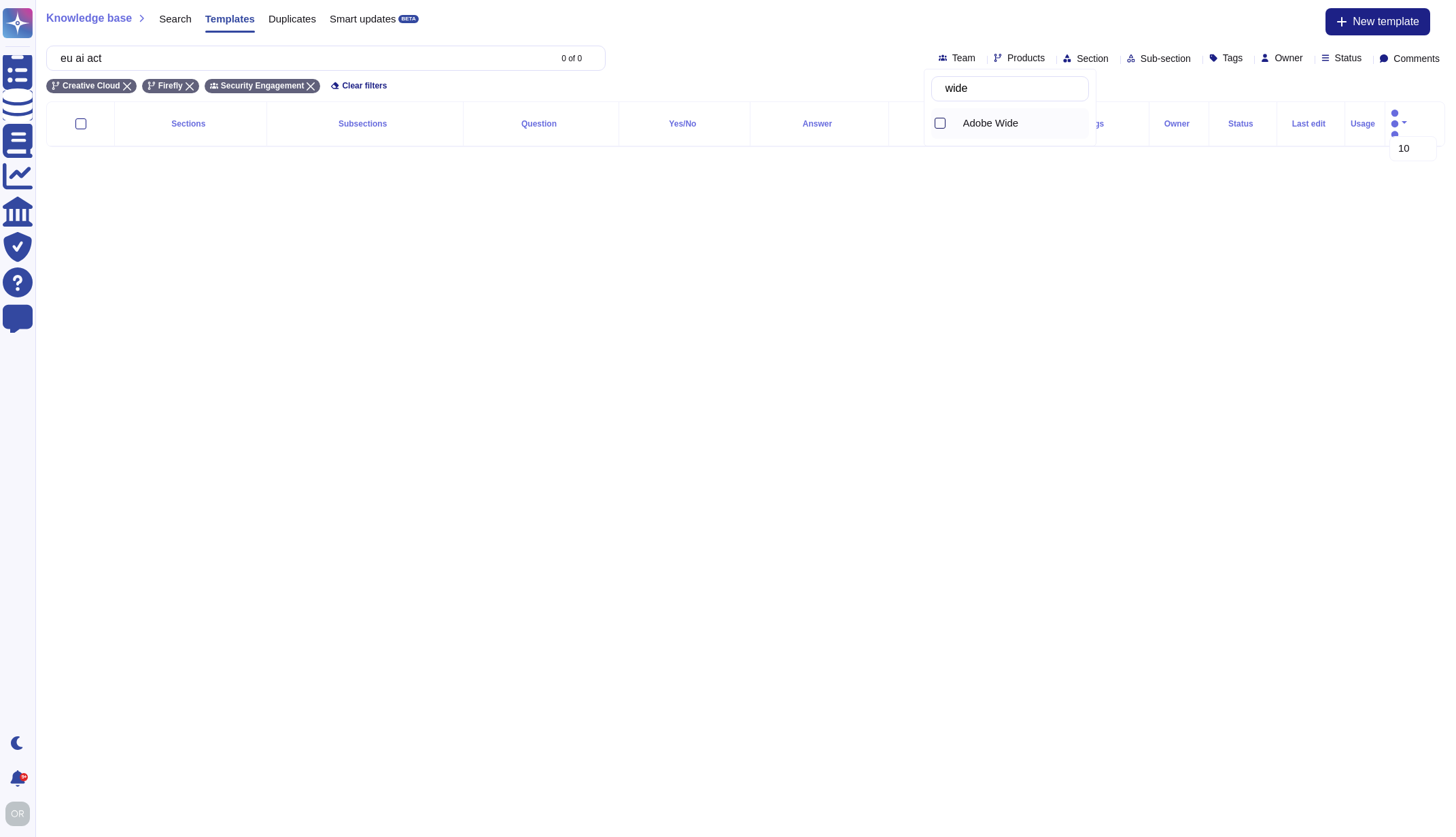
click at [938, 121] on div at bounding box center [940, 123] width 11 height 11
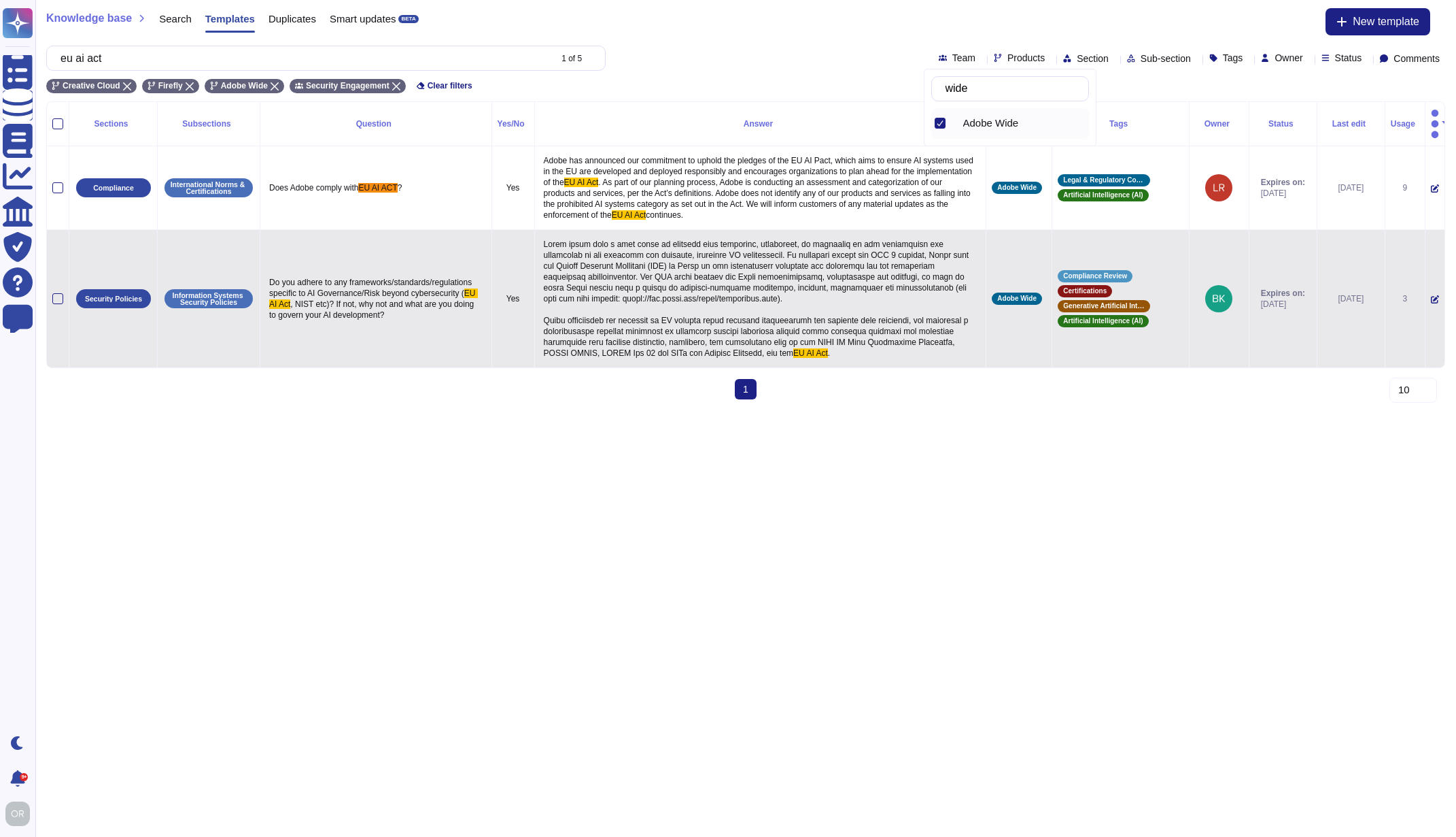
click at [659, 330] on span at bounding box center [758, 299] width 428 height 118
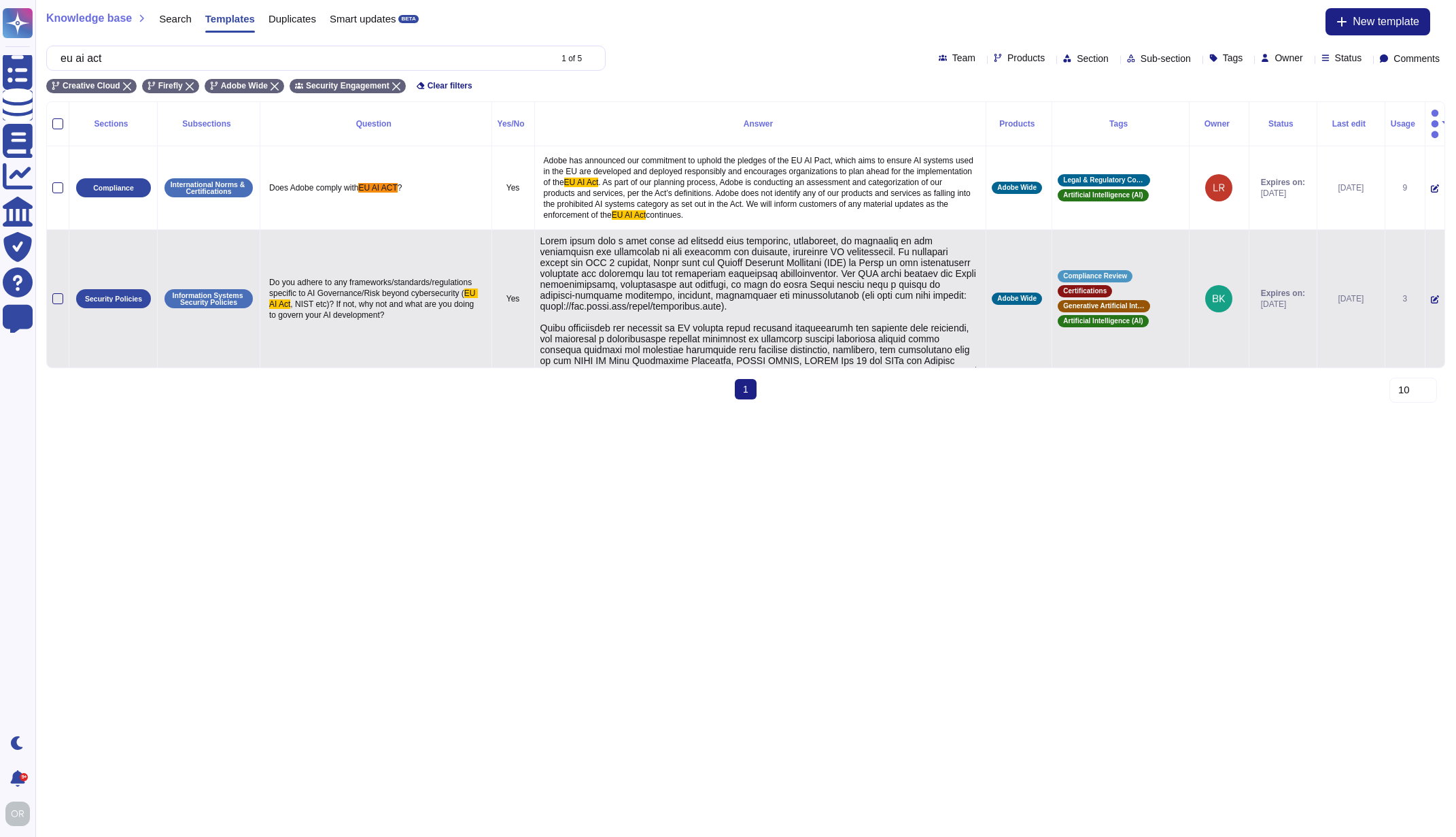
type textarea "Adobe pulls from a wide range of industry best practices, frameworks, or standa…"
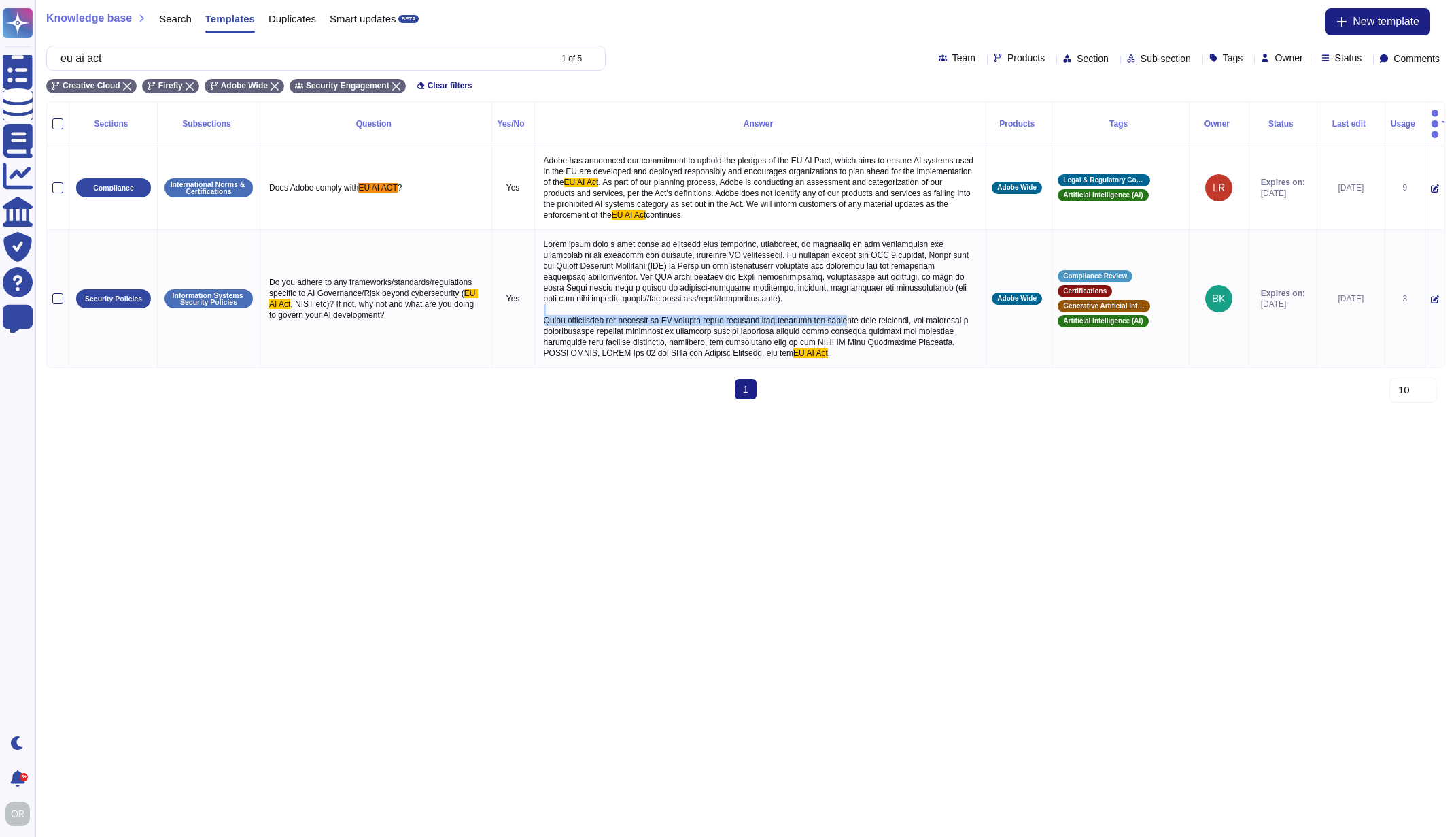
drag, startPoint x: 547, startPoint y: 307, endPoint x: 872, endPoint y: 317, distance: 325.2
click at [872, 317] on td "EU AI Act ." at bounding box center [760, 299] width 452 height 138
click at [878, 323] on span at bounding box center [758, 299] width 428 height 118
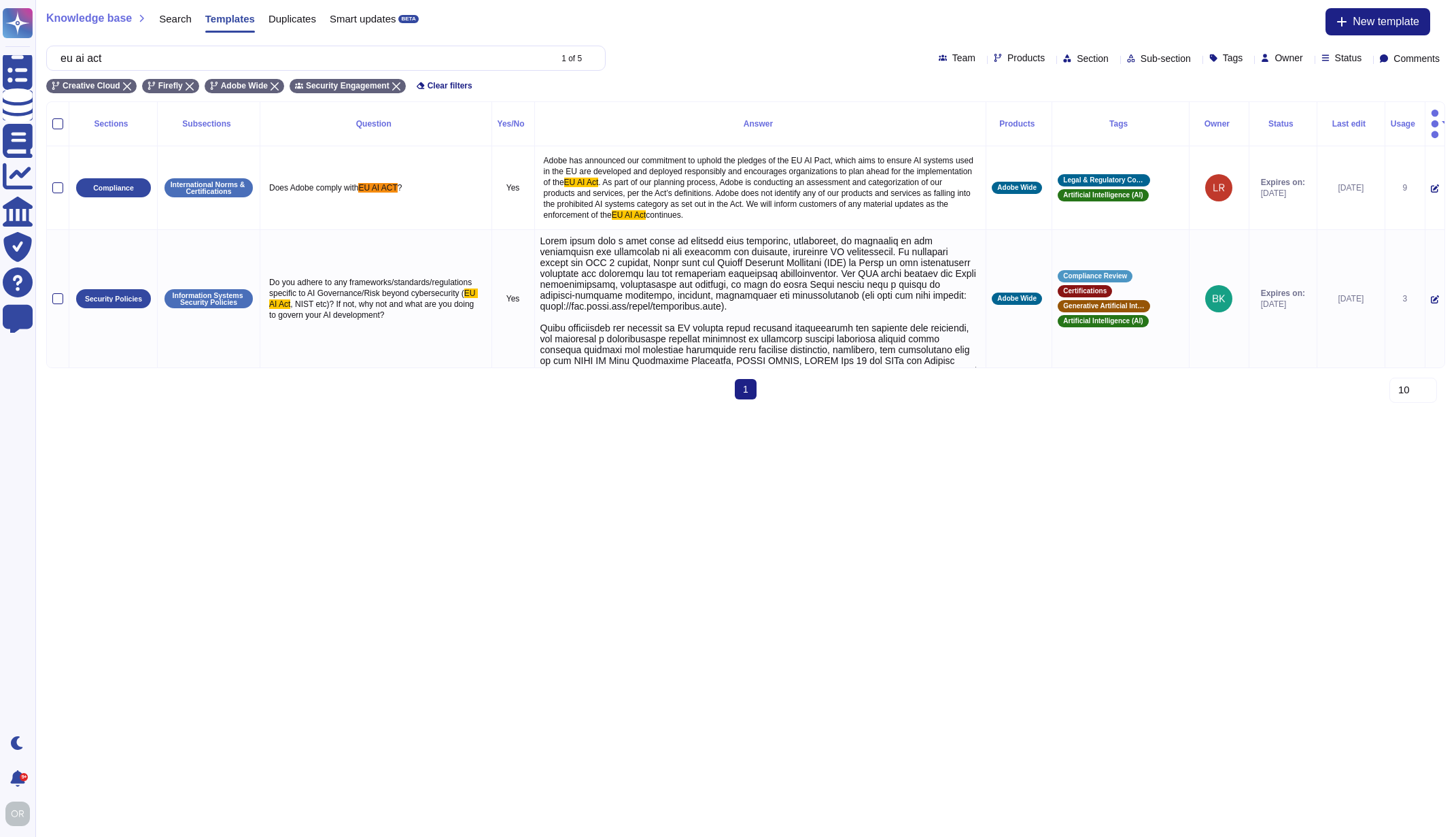
type textarea "Adobe pulls from a wide range of industry best practices, frameworks, or standa…"
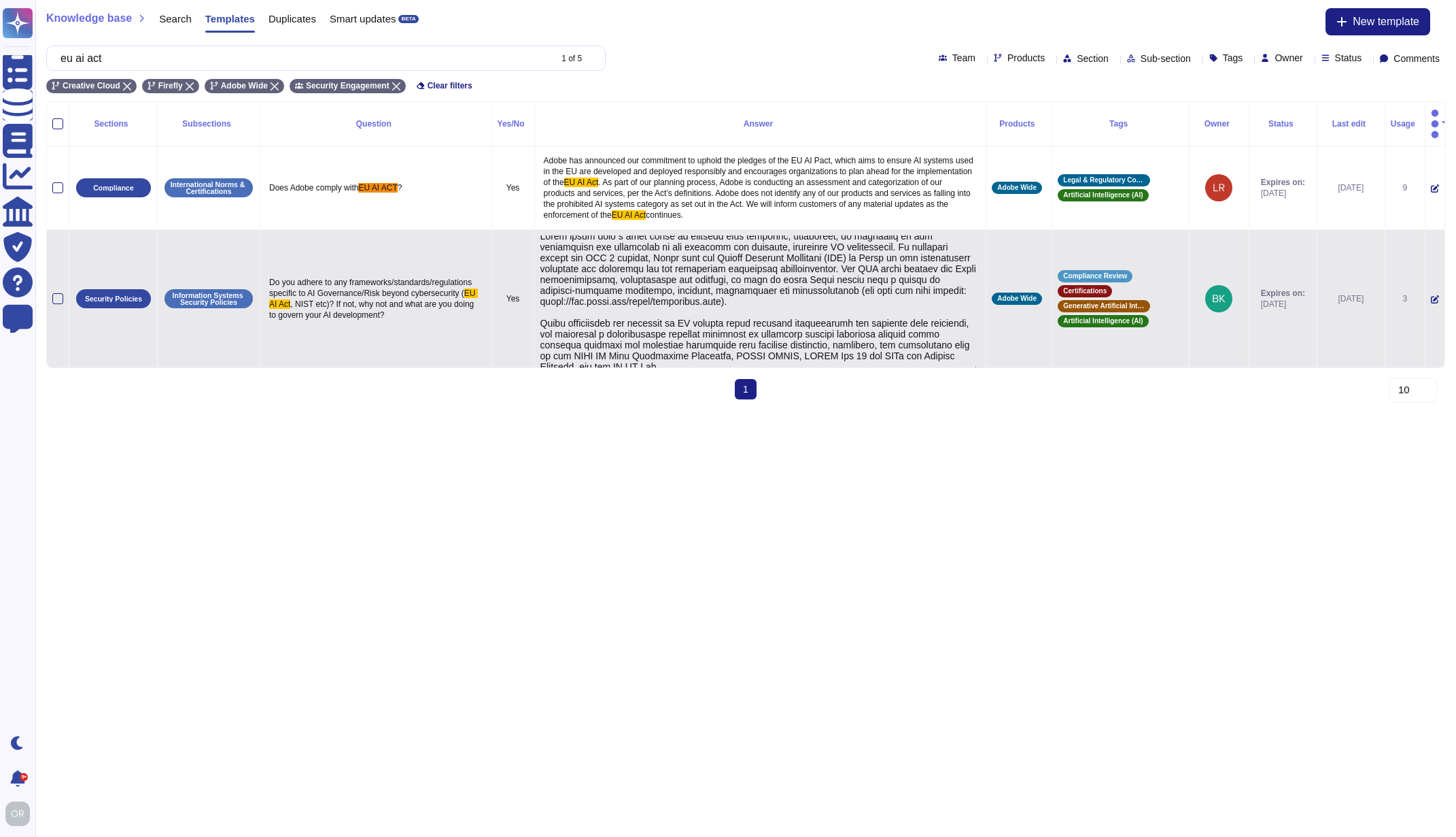
drag, startPoint x: 548, startPoint y: 319, endPoint x: 912, endPoint y: 354, distance: 365.7
click at [912, 354] on textarea at bounding box center [759, 303] width 437 height 137
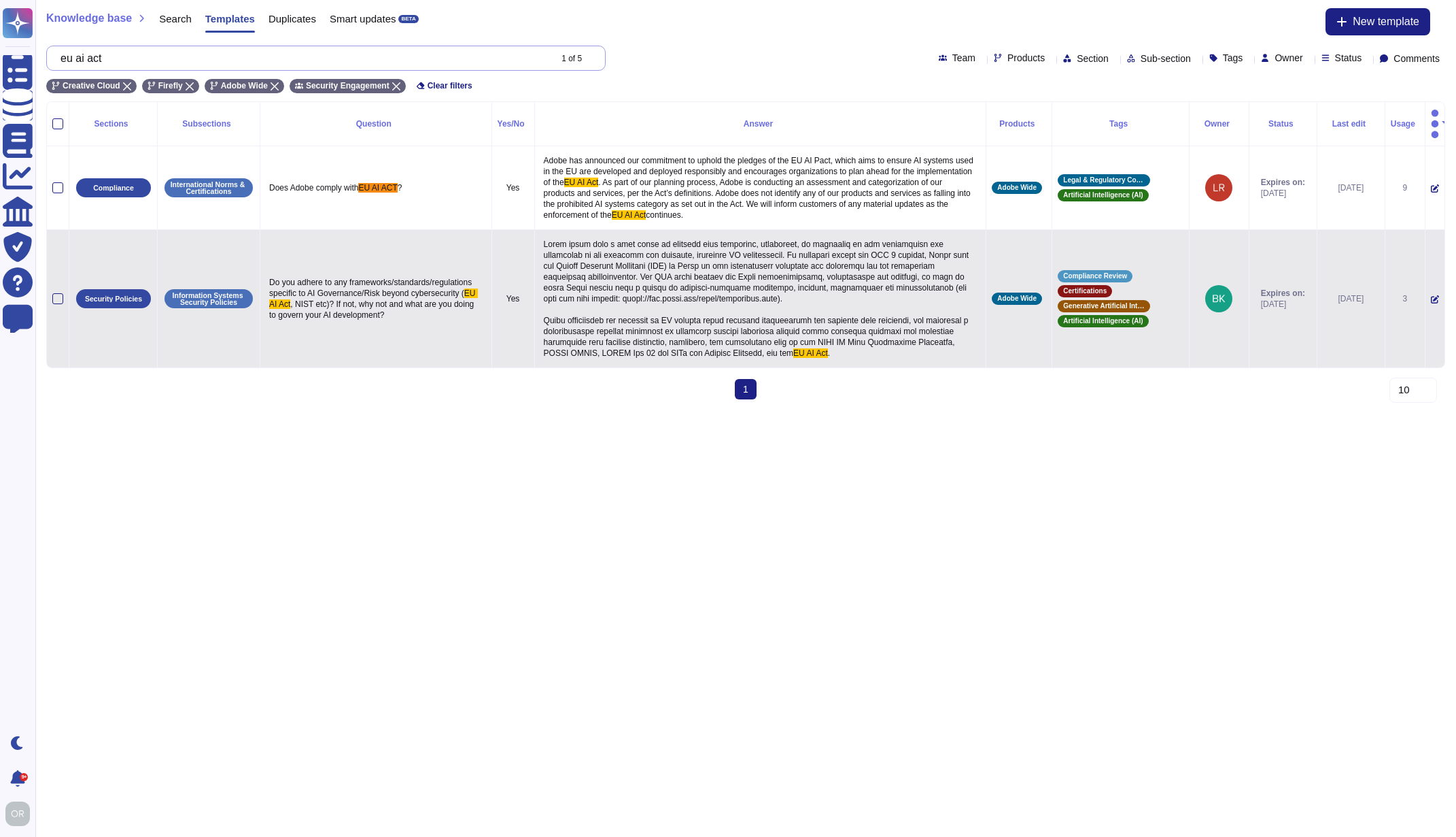
drag, startPoint x: 89, startPoint y: 55, endPoint x: 60, endPoint y: 54, distance: 29.0
click at [60, 54] on div "eu ai act 1 of 5" at bounding box center [326, 58] width 560 height 26
paste input "Can we confirm Adobe Firefly is a model relying on itself?"
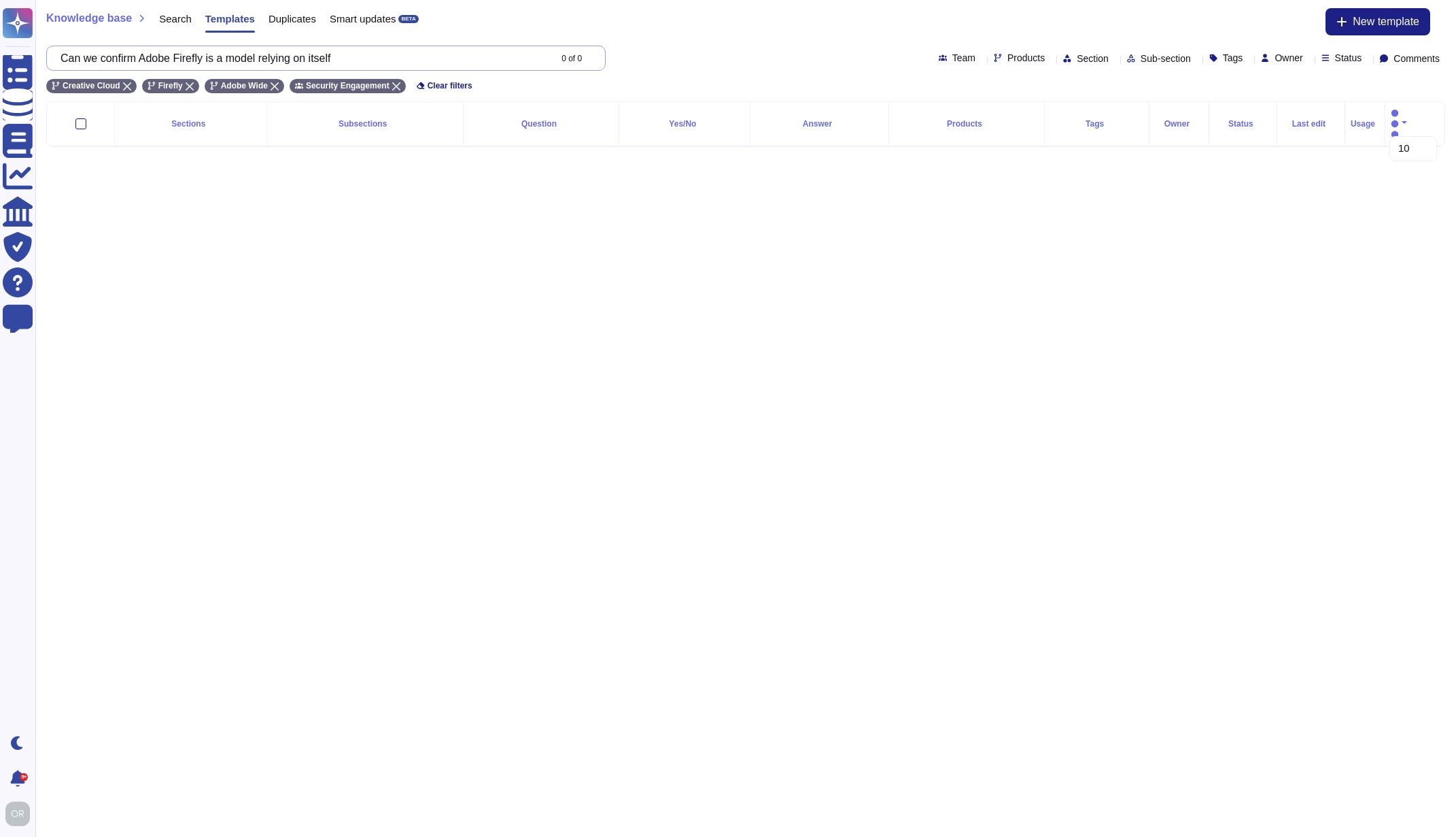
drag, startPoint x: 360, startPoint y: 54, endPoint x: 57, endPoint y: 42, distance: 303.2
click at [57, 42] on div "Knowledge base Search Templates Duplicates Smart updates BETA New template Can …" at bounding box center [746, 50] width 1421 height 101
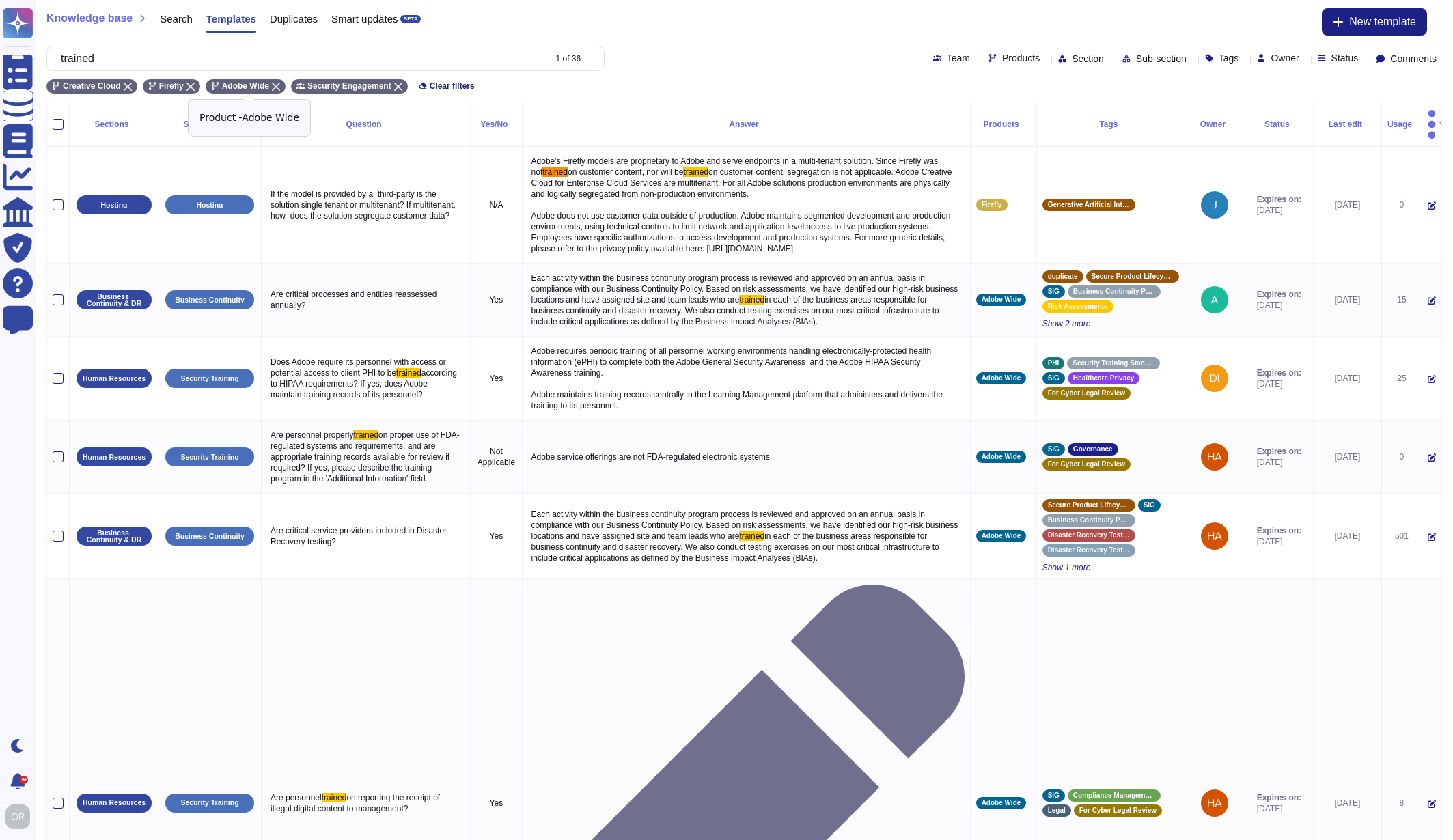
type input "trained"
click at [281, 90] on div "Adobe Wide" at bounding box center [245, 87] width 80 height 14
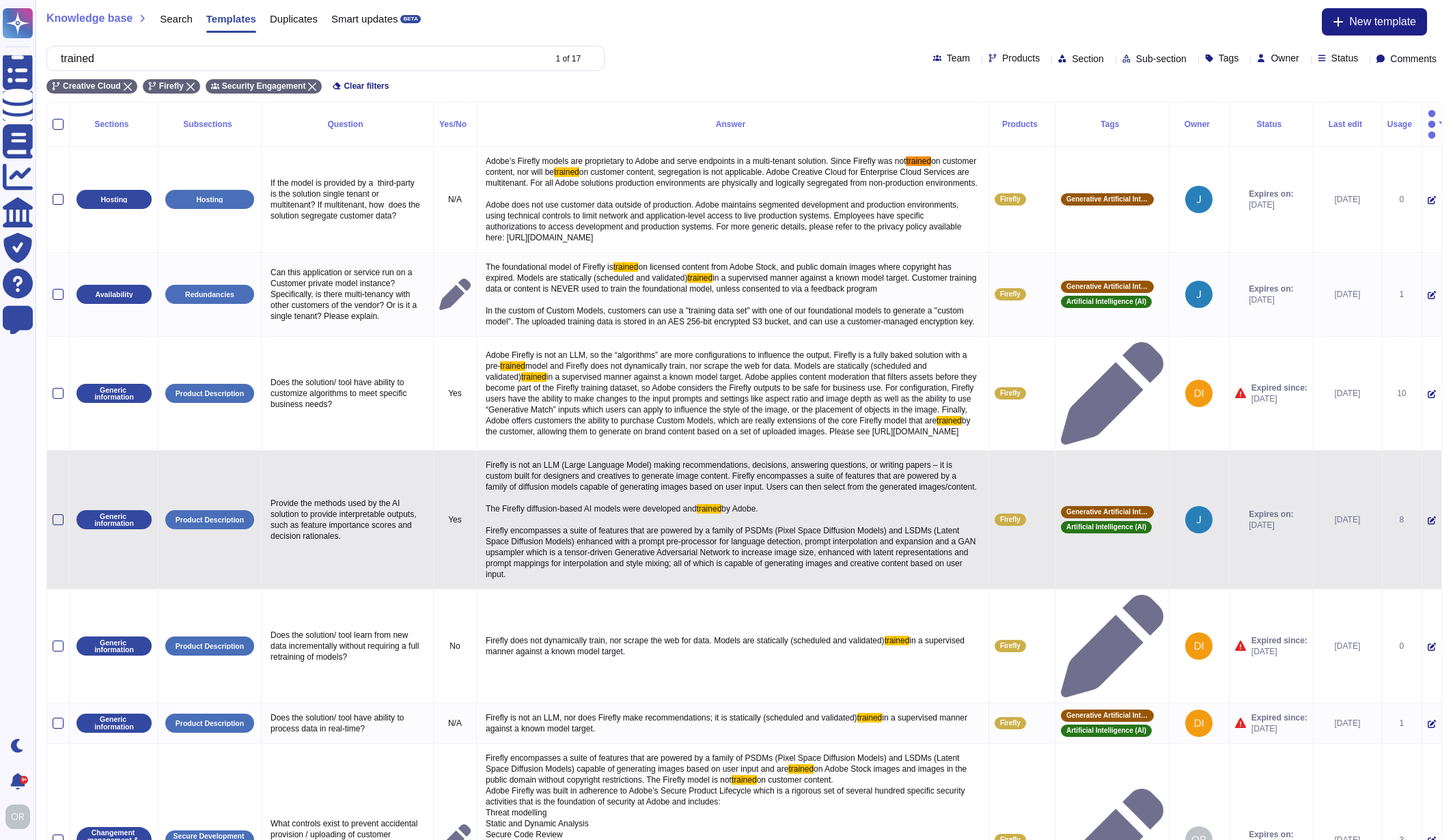
click at [601, 508] on span "Firefly is not an LLM (Large Language Model) making recommendations, decisions,…" at bounding box center [732, 487] width 493 height 53
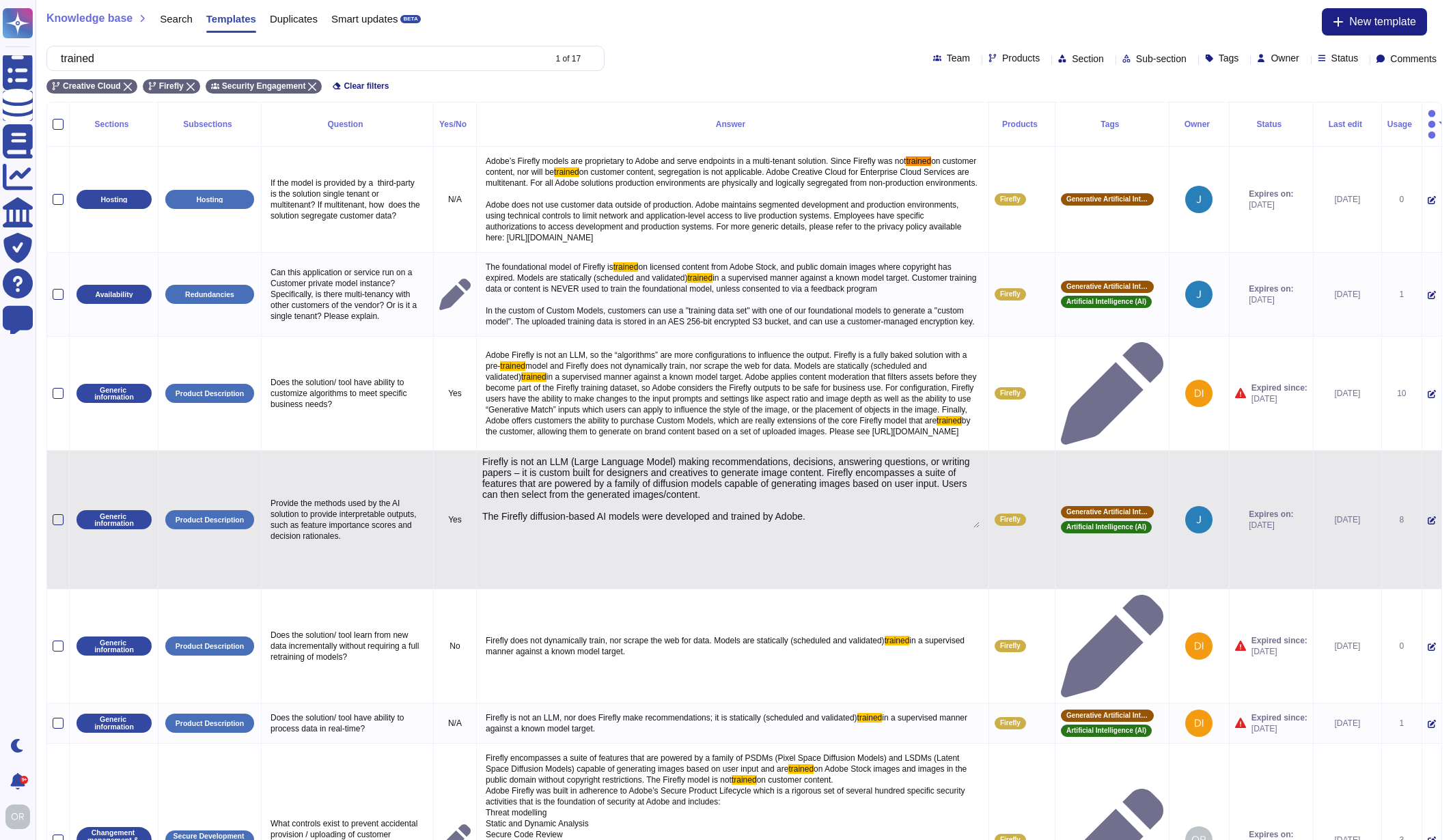
type textarea "Firefly is not an LLM (Large Language Model) making recommendations, decisions,…"
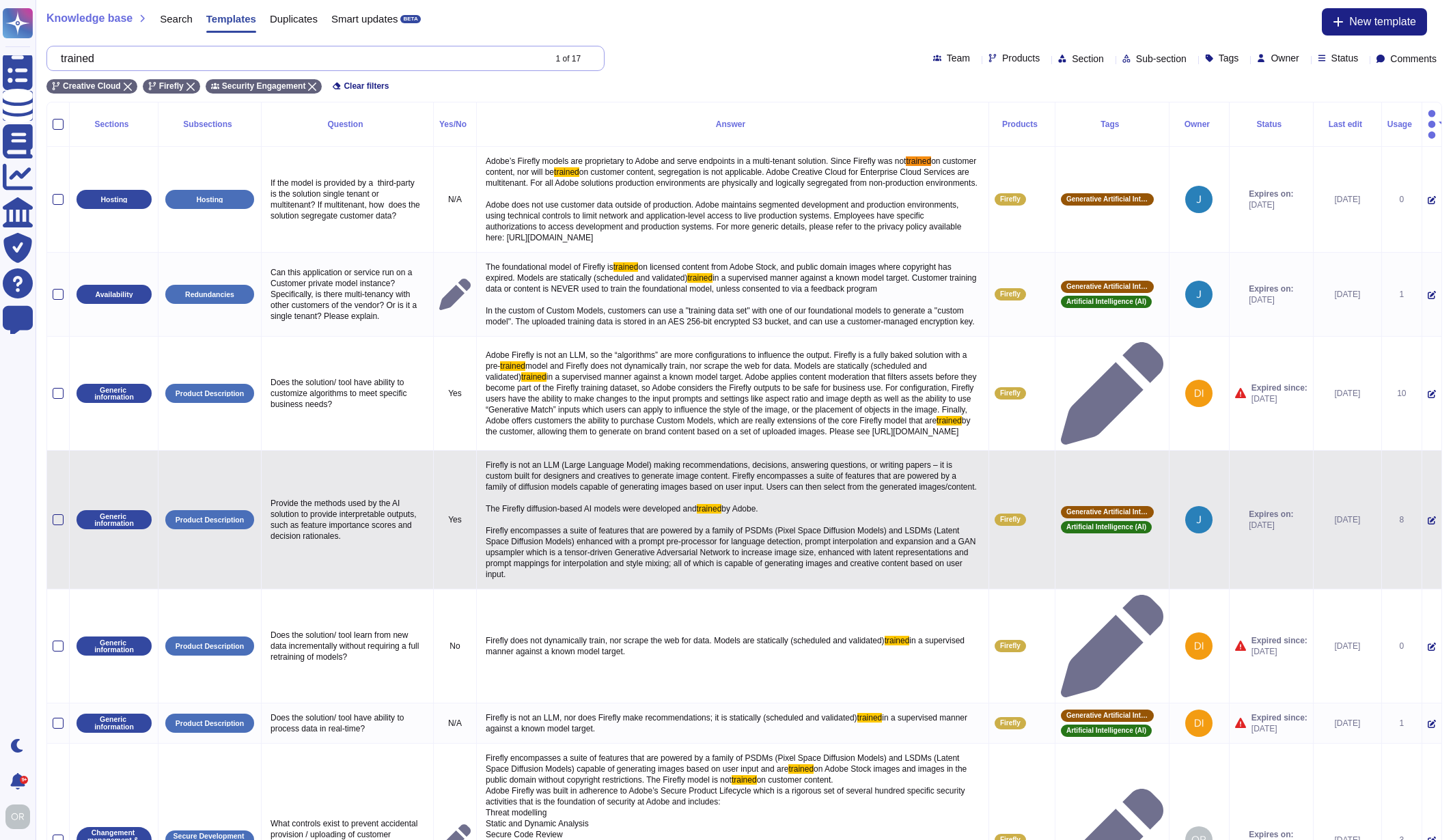
click at [95, 58] on input "trained" at bounding box center [298, 59] width 489 height 24
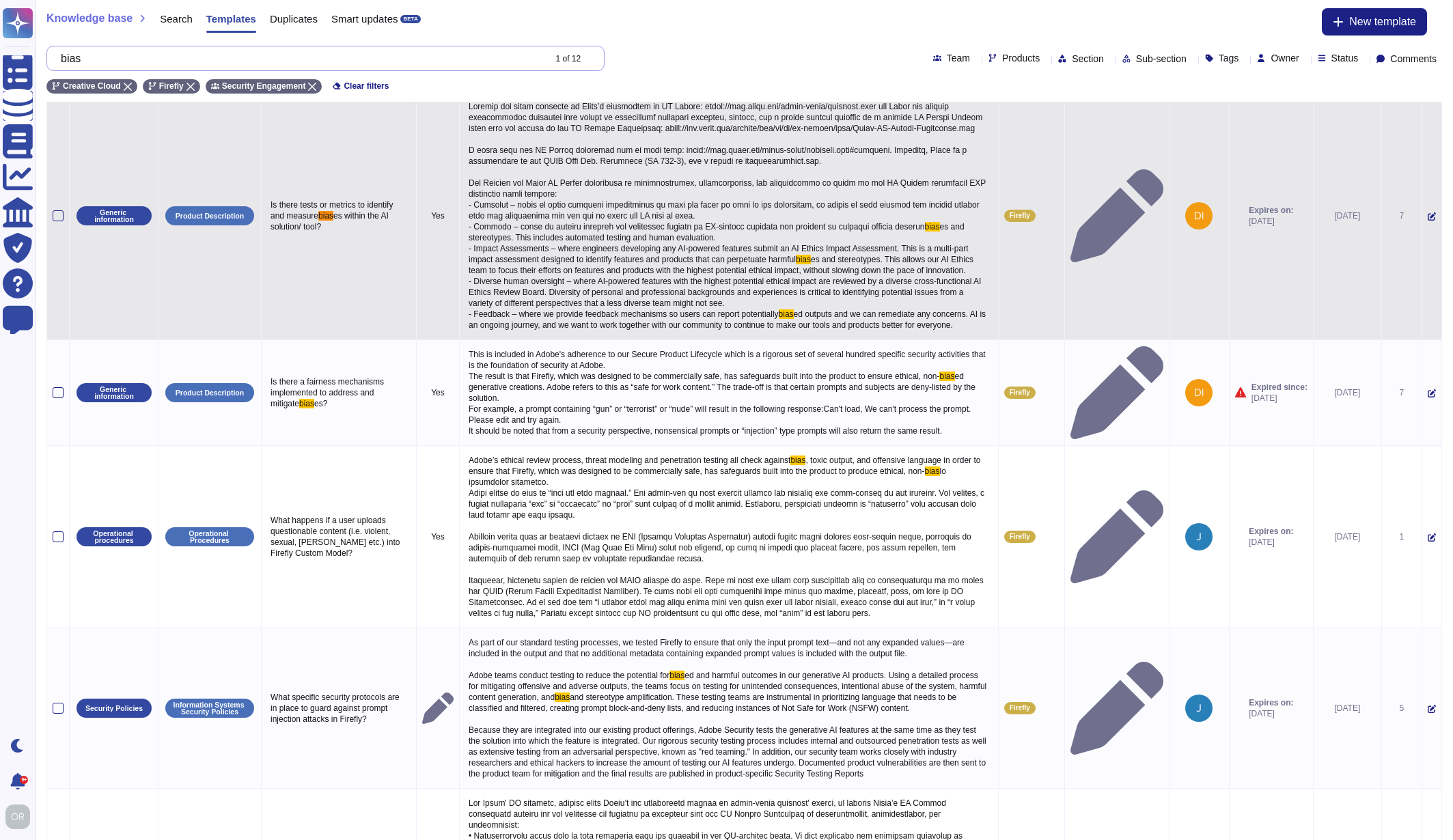
scroll to position [54, 0]
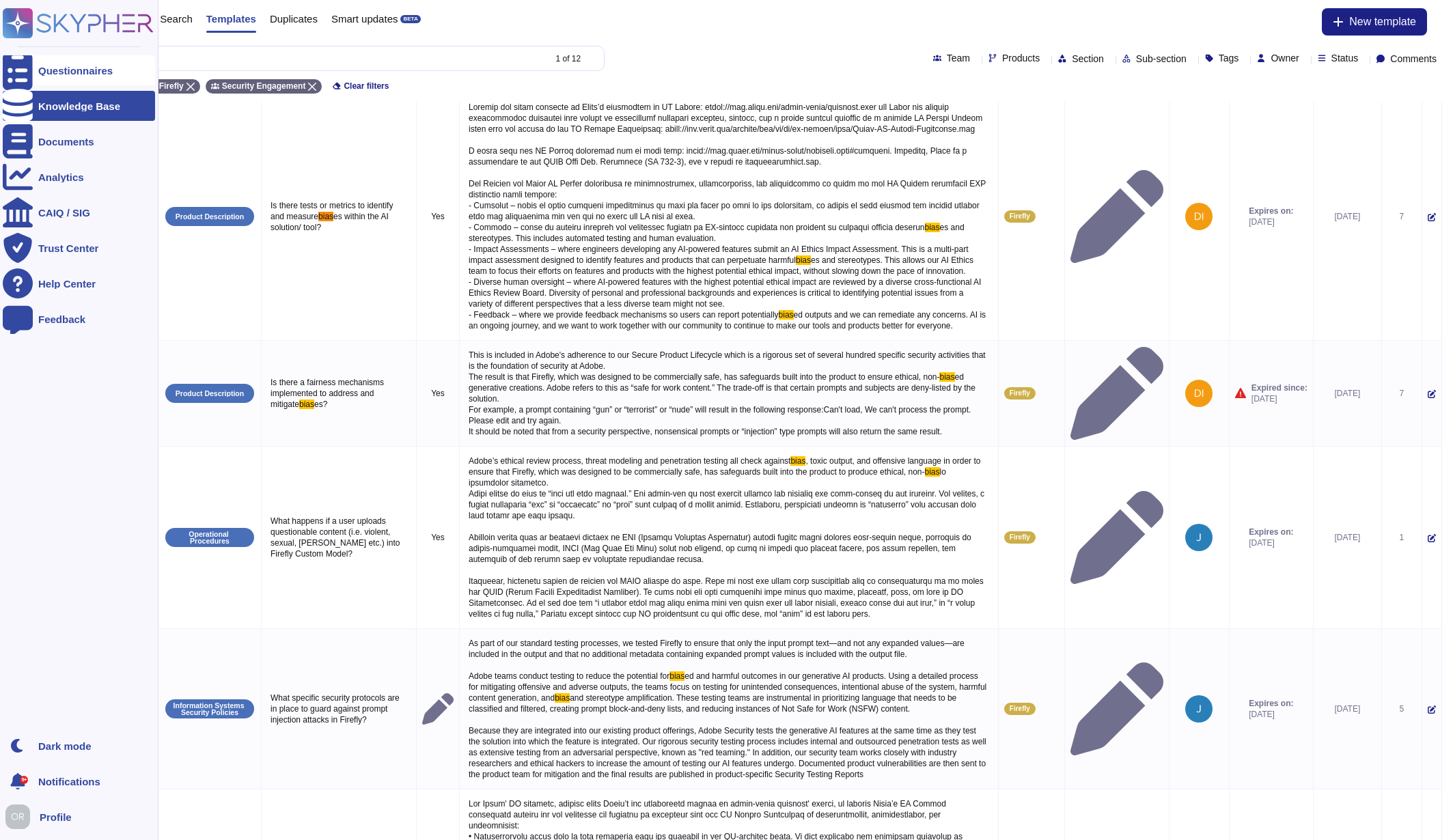
type input "bias"
click at [71, 71] on div "Questionnaires" at bounding box center [75, 71] width 75 height 10
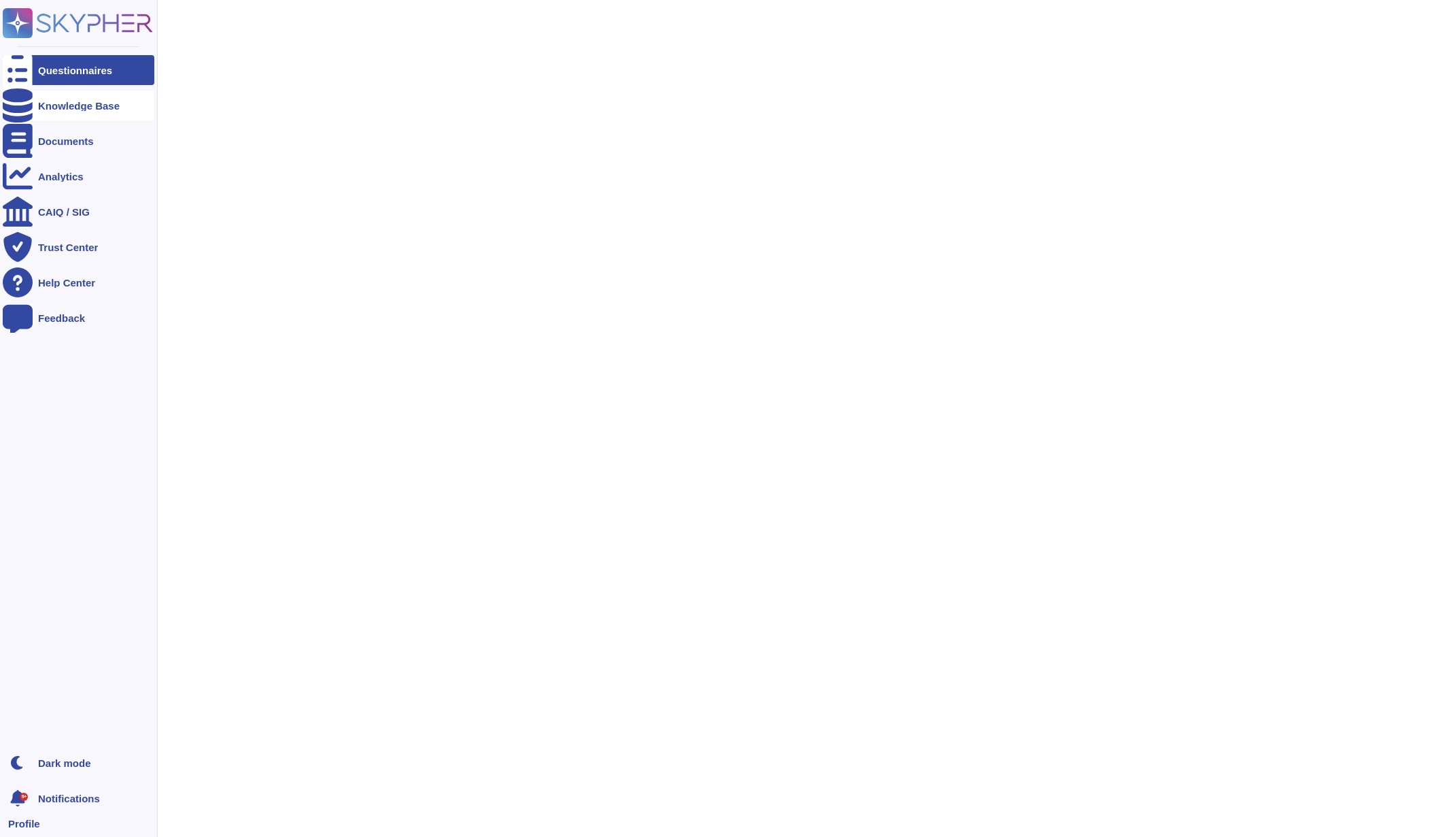
click at [71, 103] on div "Knowledge Base" at bounding box center [79, 105] width 81 height 10
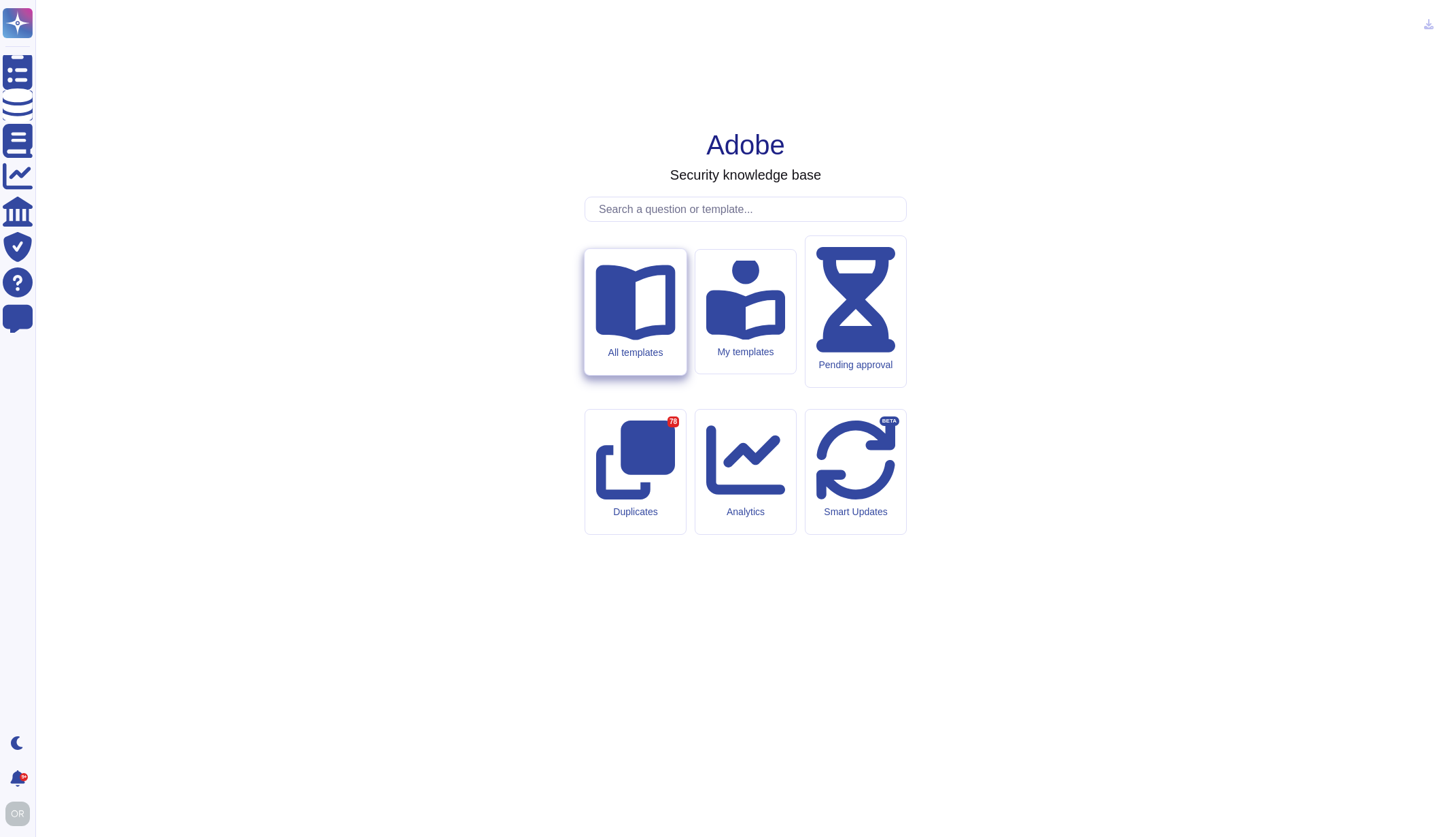
click at [651, 358] on div "All templates" at bounding box center [635, 352] width 80 height 11
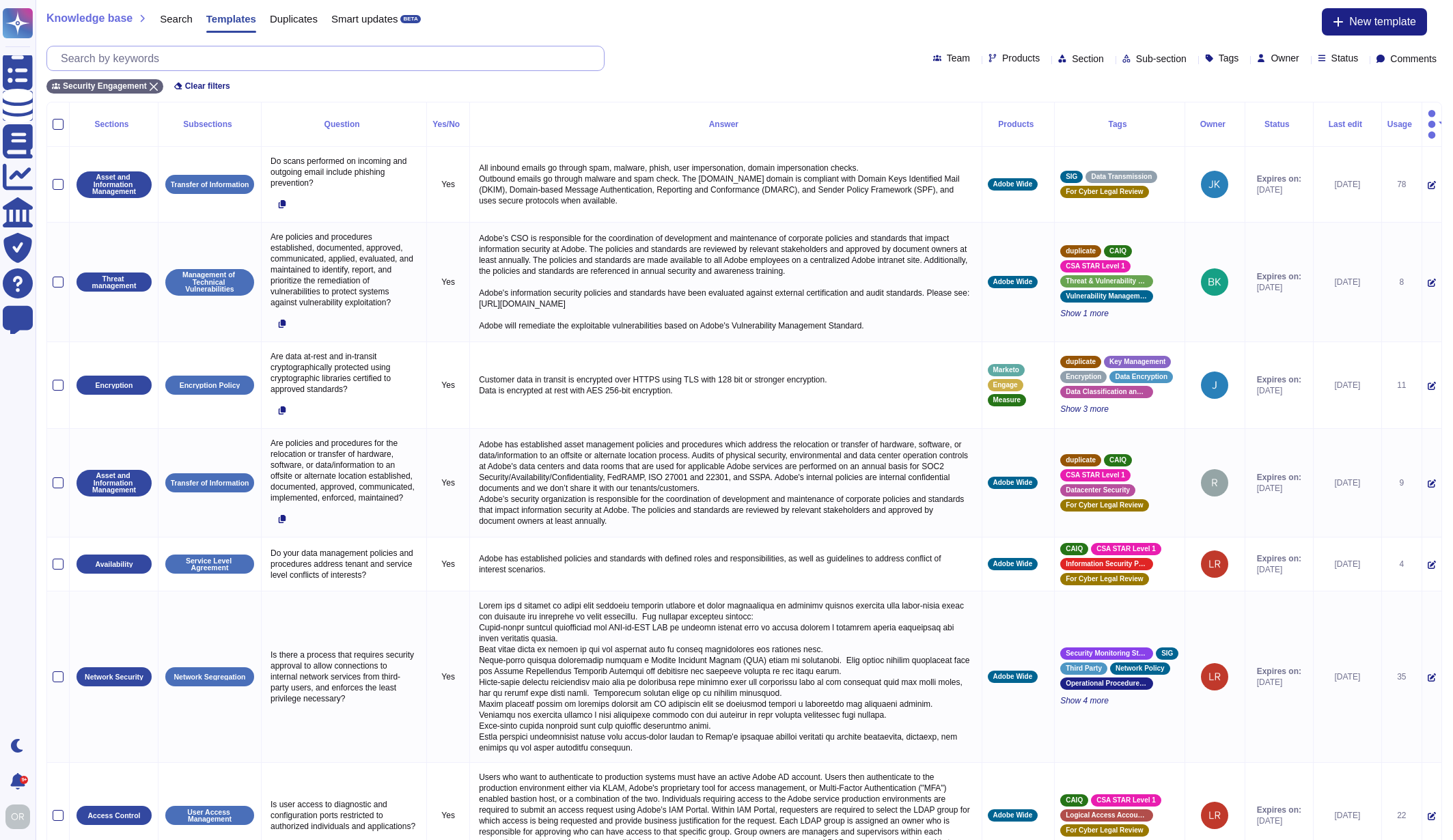
click at [184, 67] on input "text" at bounding box center [329, 59] width 550 height 24
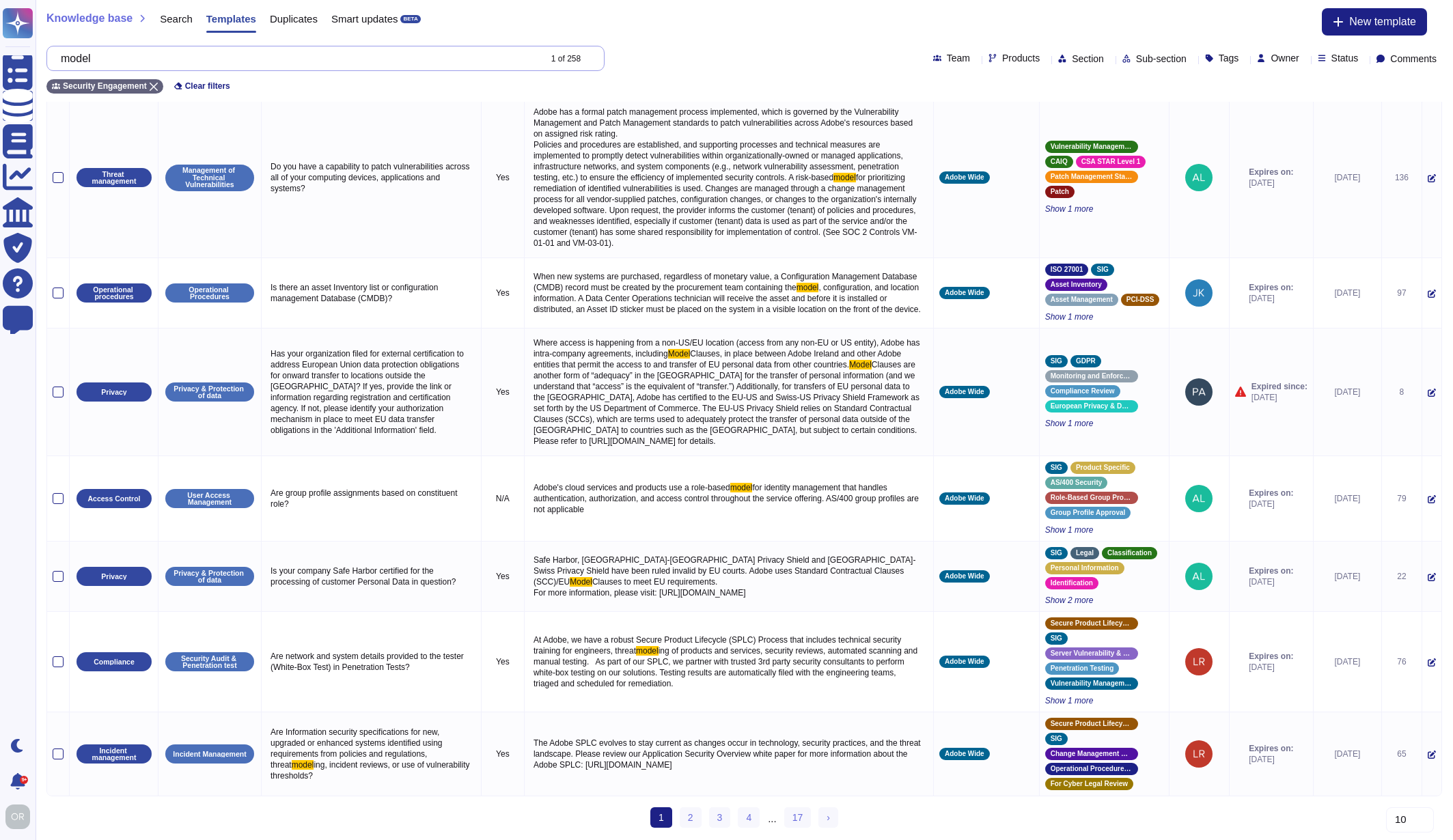
scroll to position [532, 0]
type input "model"
click at [694, 817] on link "2" at bounding box center [690, 818] width 22 height 21
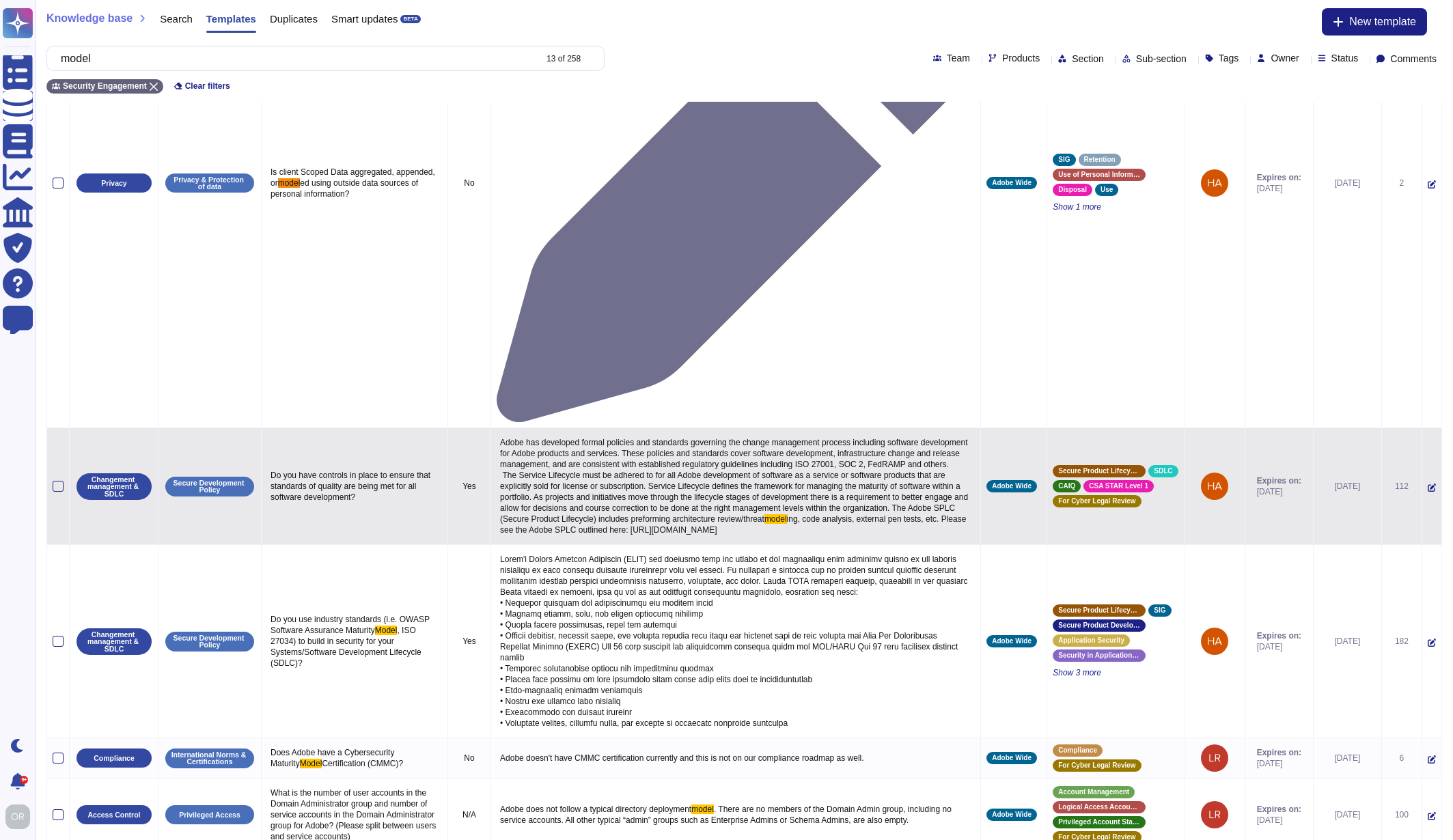
scroll to position [213, 0]
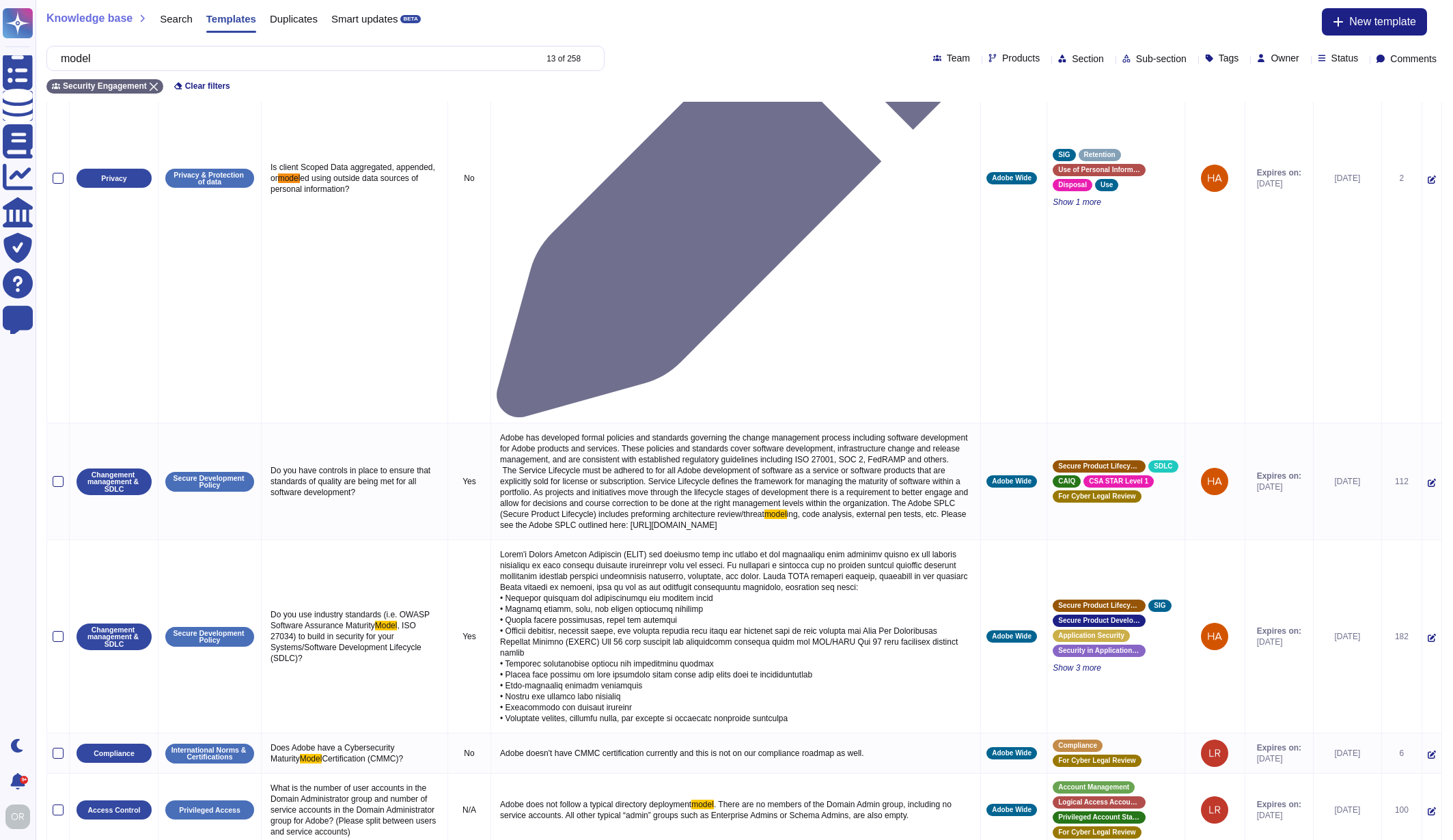
drag, startPoint x: 860, startPoint y: 590, endPoint x: 505, endPoint y: 592, distance: 355.0
type textarea "All projects involving Scoped Systems and Data at Adobe go through some form of…"
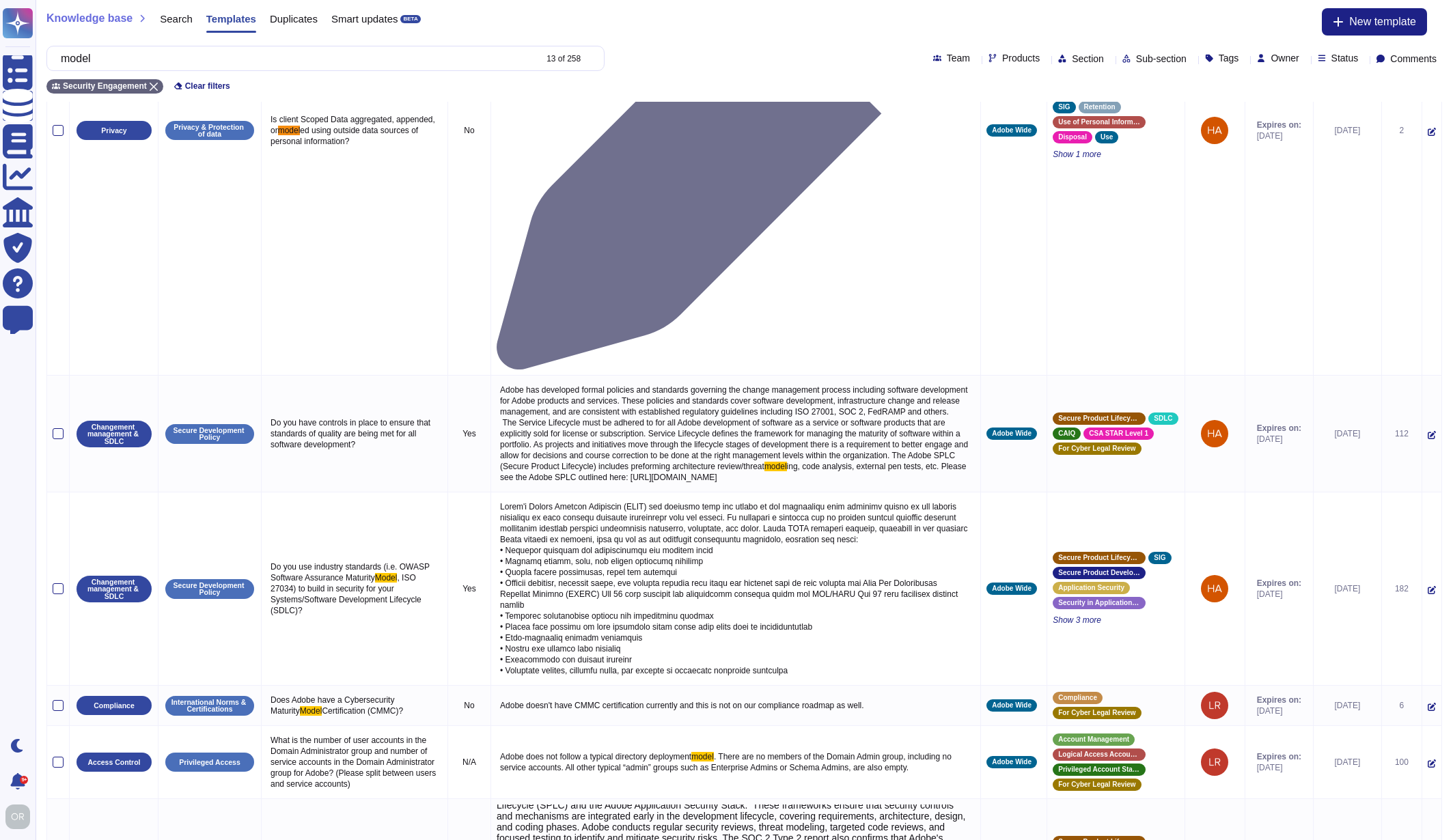
scroll to position [370, 0]
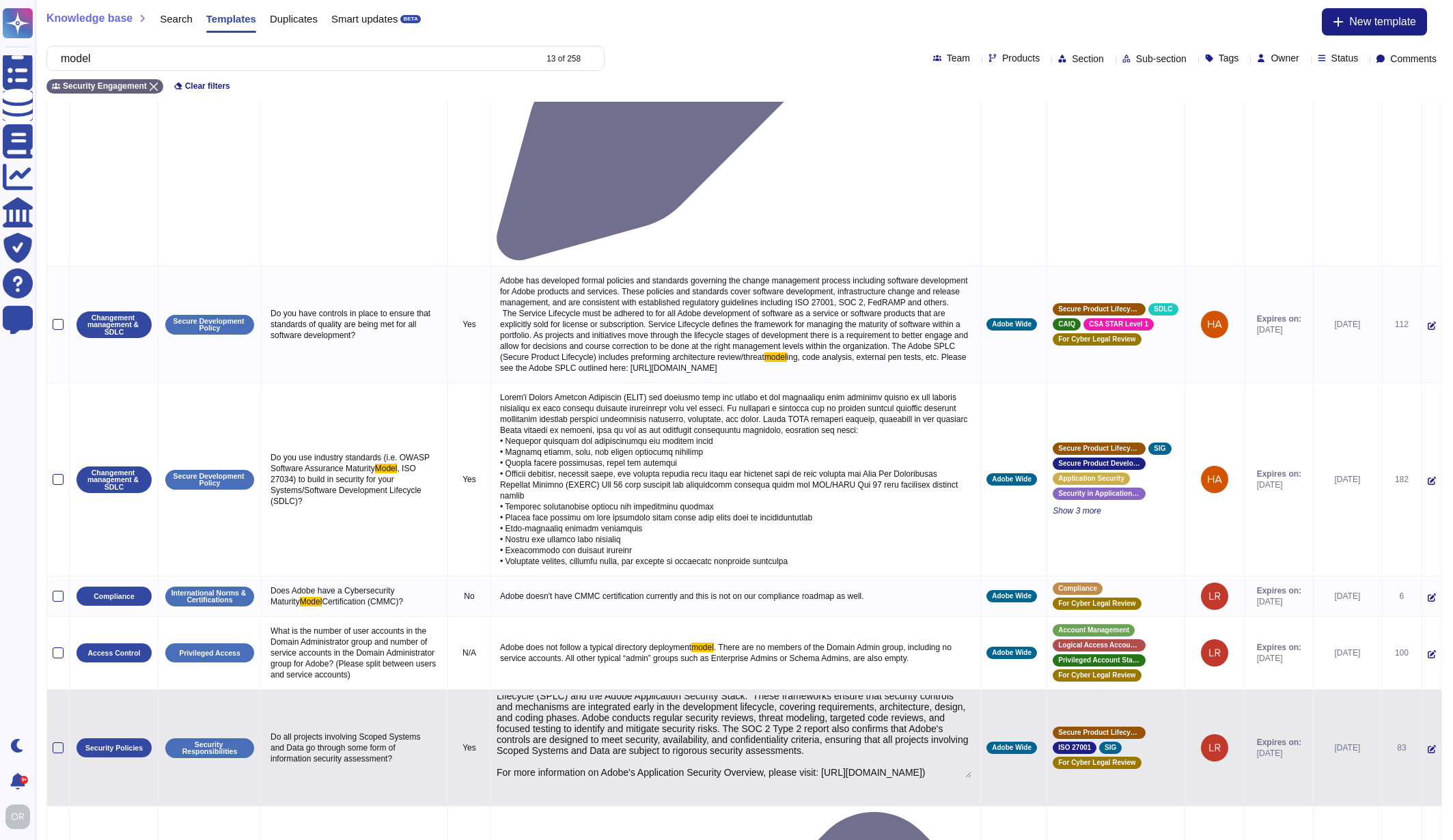
drag, startPoint x: 909, startPoint y: 390, endPoint x: 505, endPoint y: 388, distance: 404.0
click at [505, 695] on textarea "All projects involving Scoped Systems and Data at Adobe go through some form of…" at bounding box center [734, 736] width 475 height 83
